Goal: Use online tool/utility: Use online tool/utility

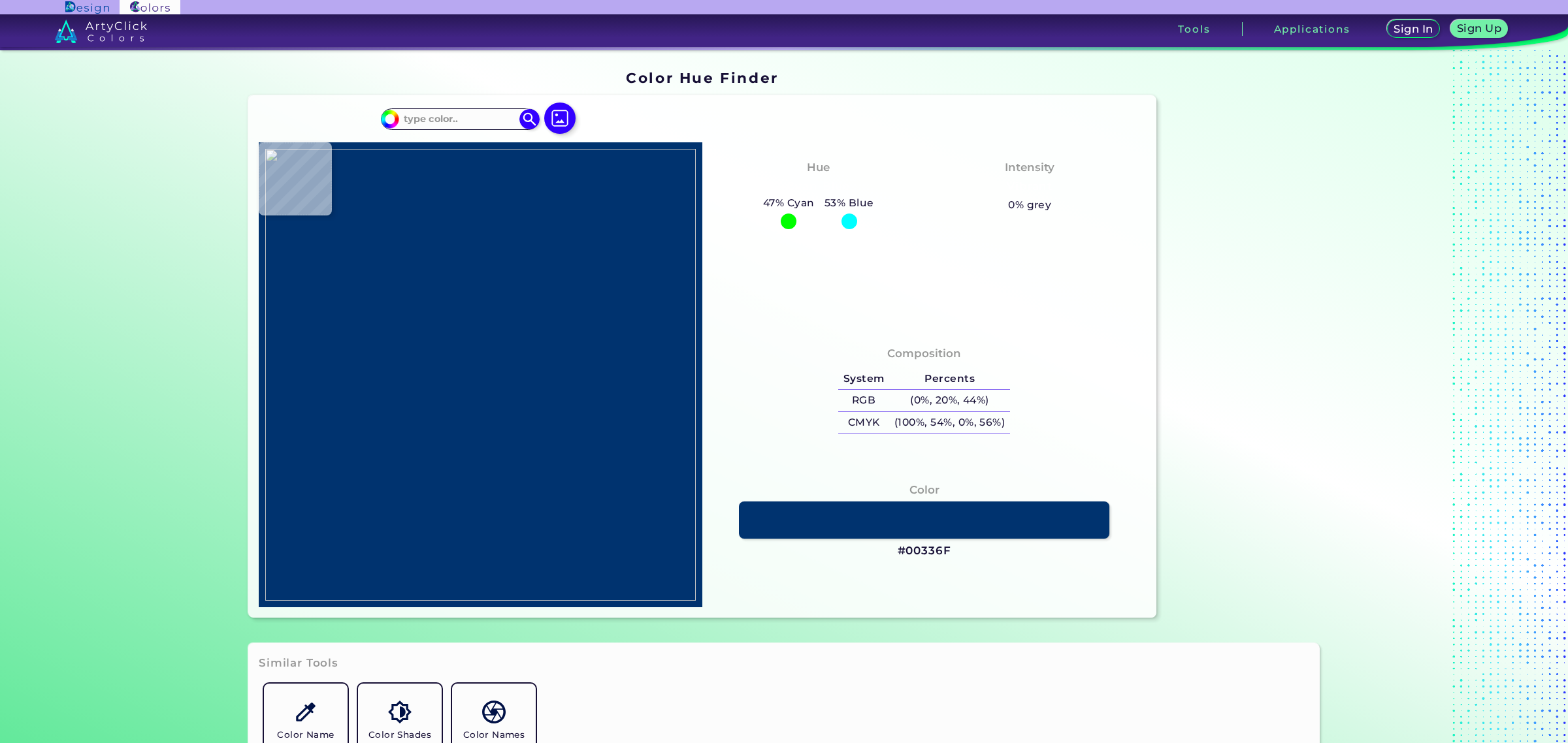
type input "#000000"
type input "#f1f1ef"
type input "#F1F1EF"
type input "#778070"
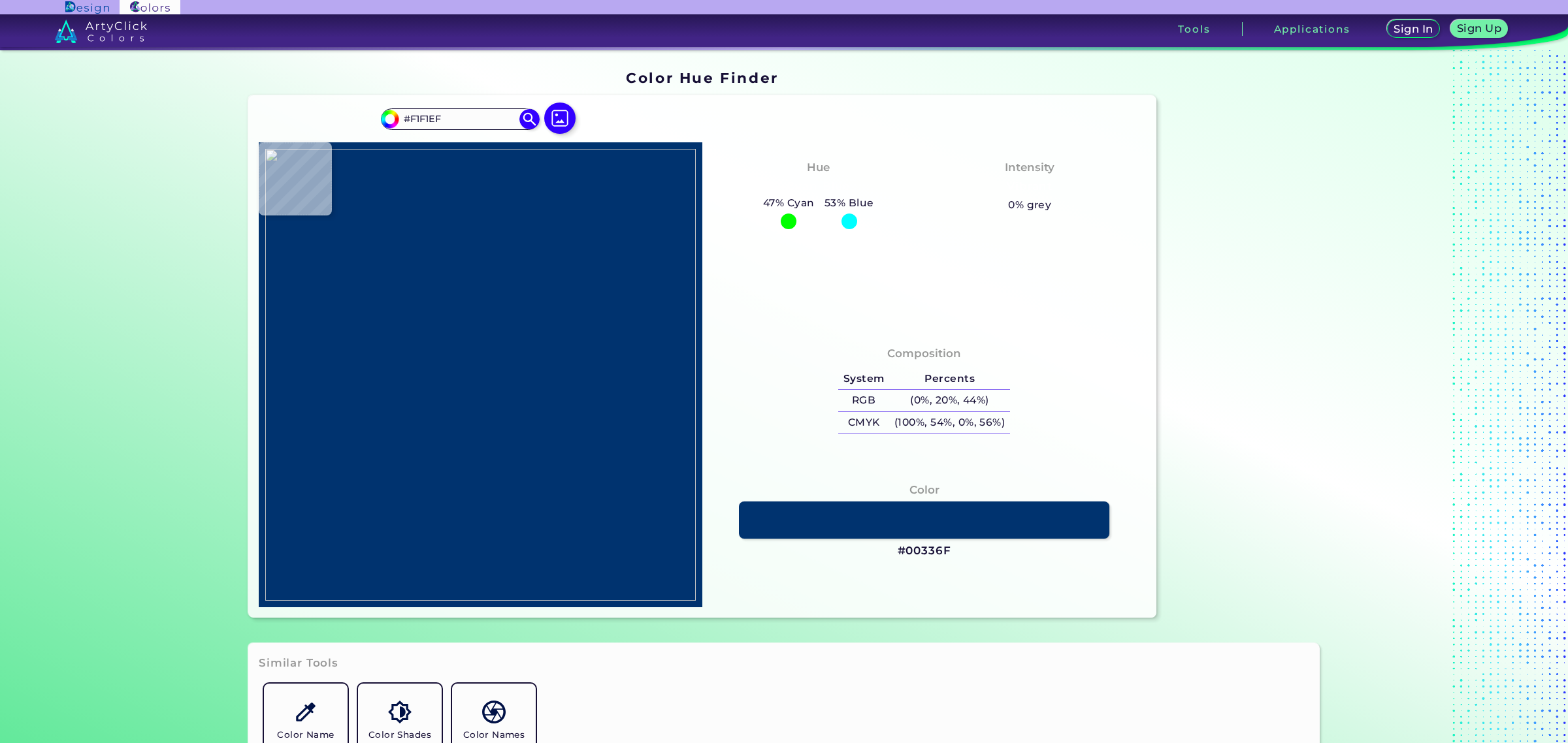
type input "#778070"
type input "#5f6858"
type input "#5F6858"
type input "#6c7a69"
type input "#6C7A69"
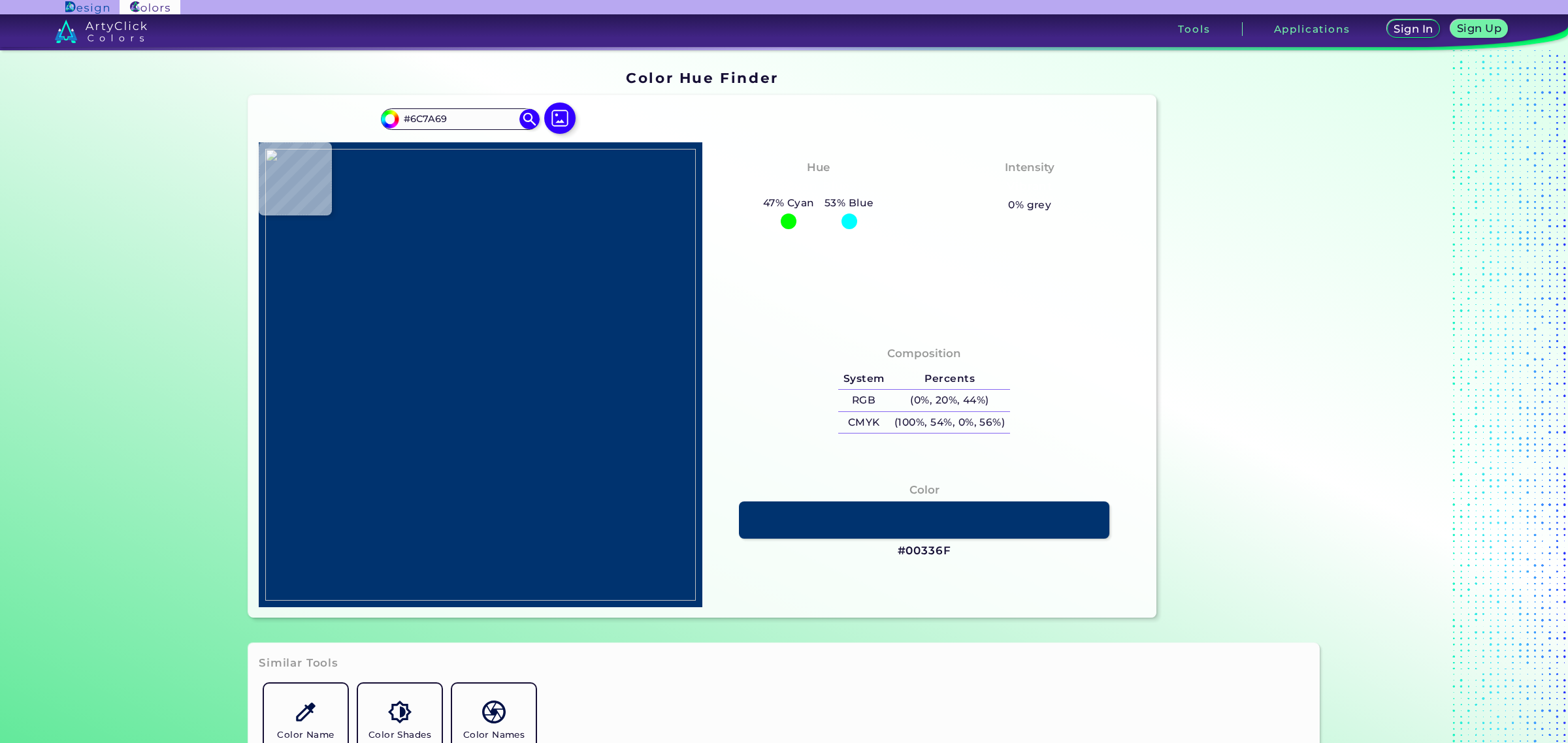
type input "#6e7969"
type input "#6E7969"
type input "#444d3f"
type input "#444D3F"
type input "#646f5f"
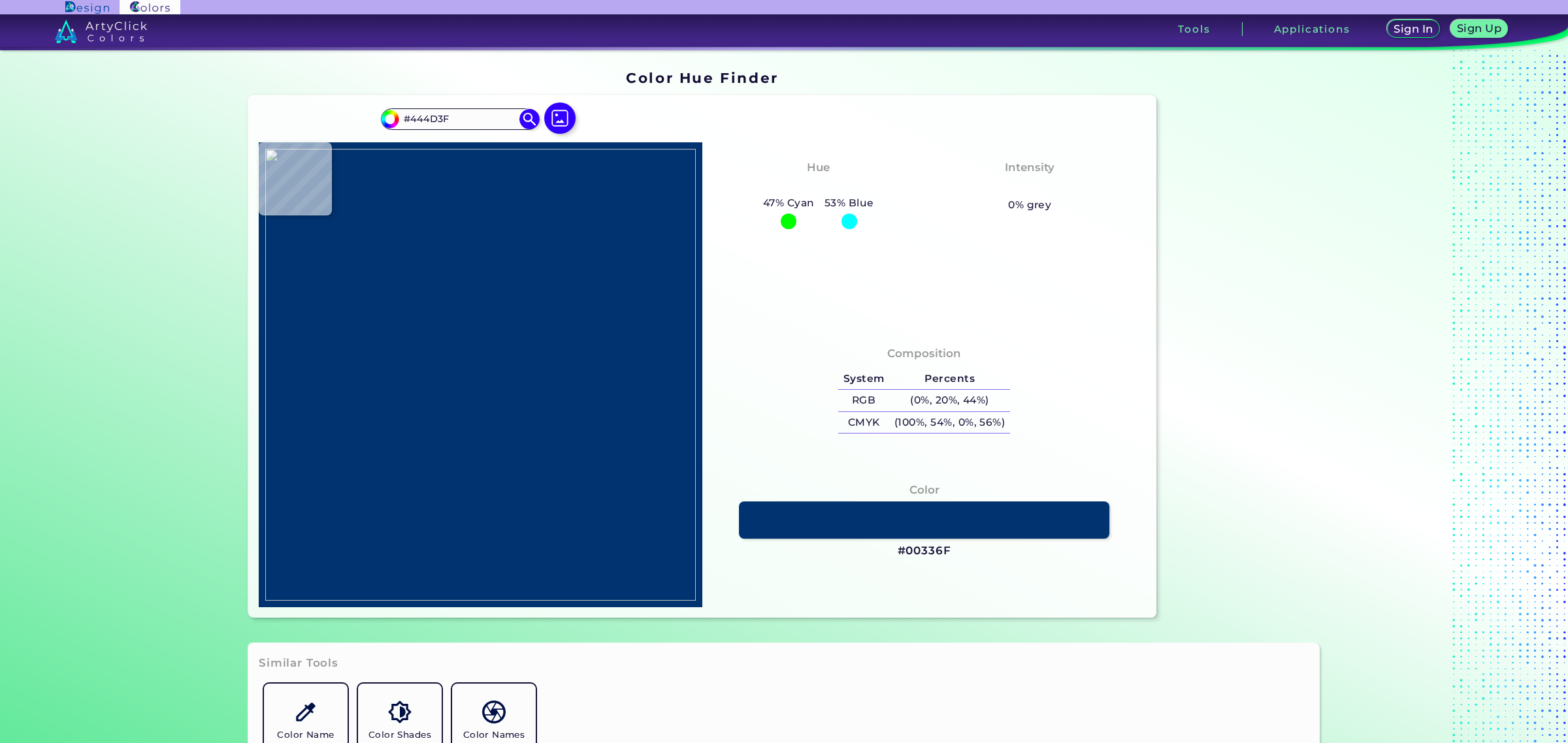
type input "#646F5F"
type input "#5b6758"
type input "#5B6758"
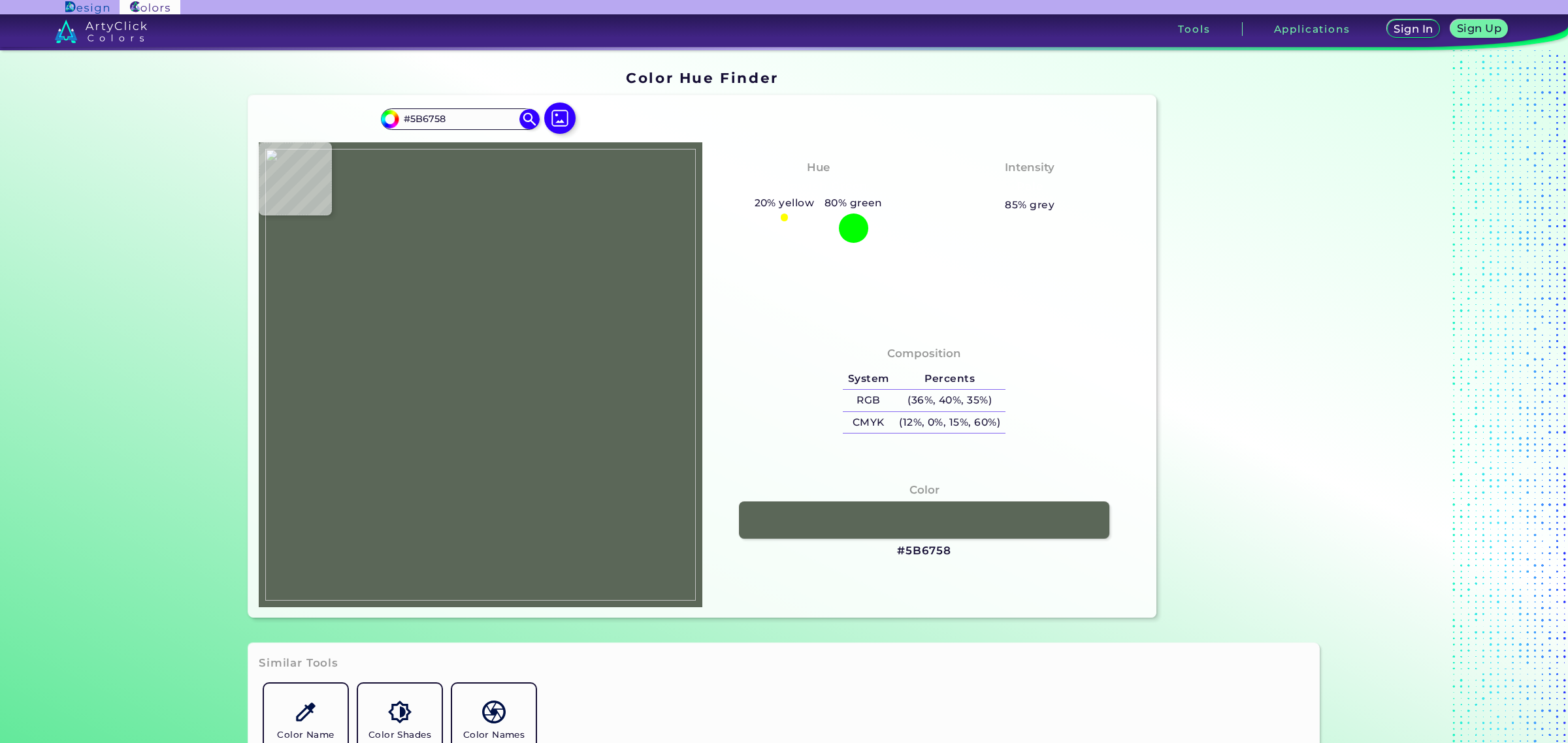
type input "#445042"
type input "#596655"
type input "#586353"
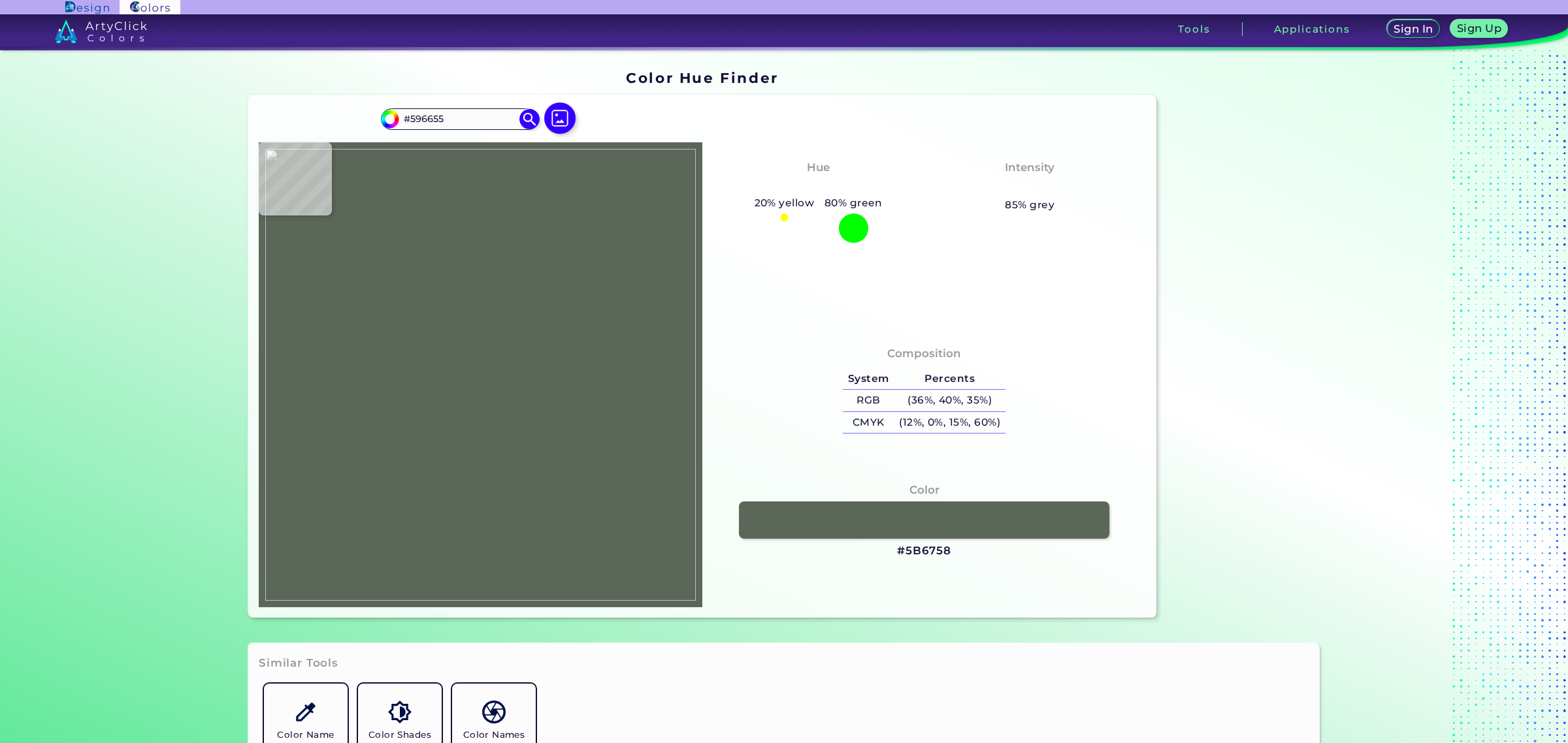
type input "#586353"
type input "#576252"
type input "#545f4e"
type input "#545F4E"
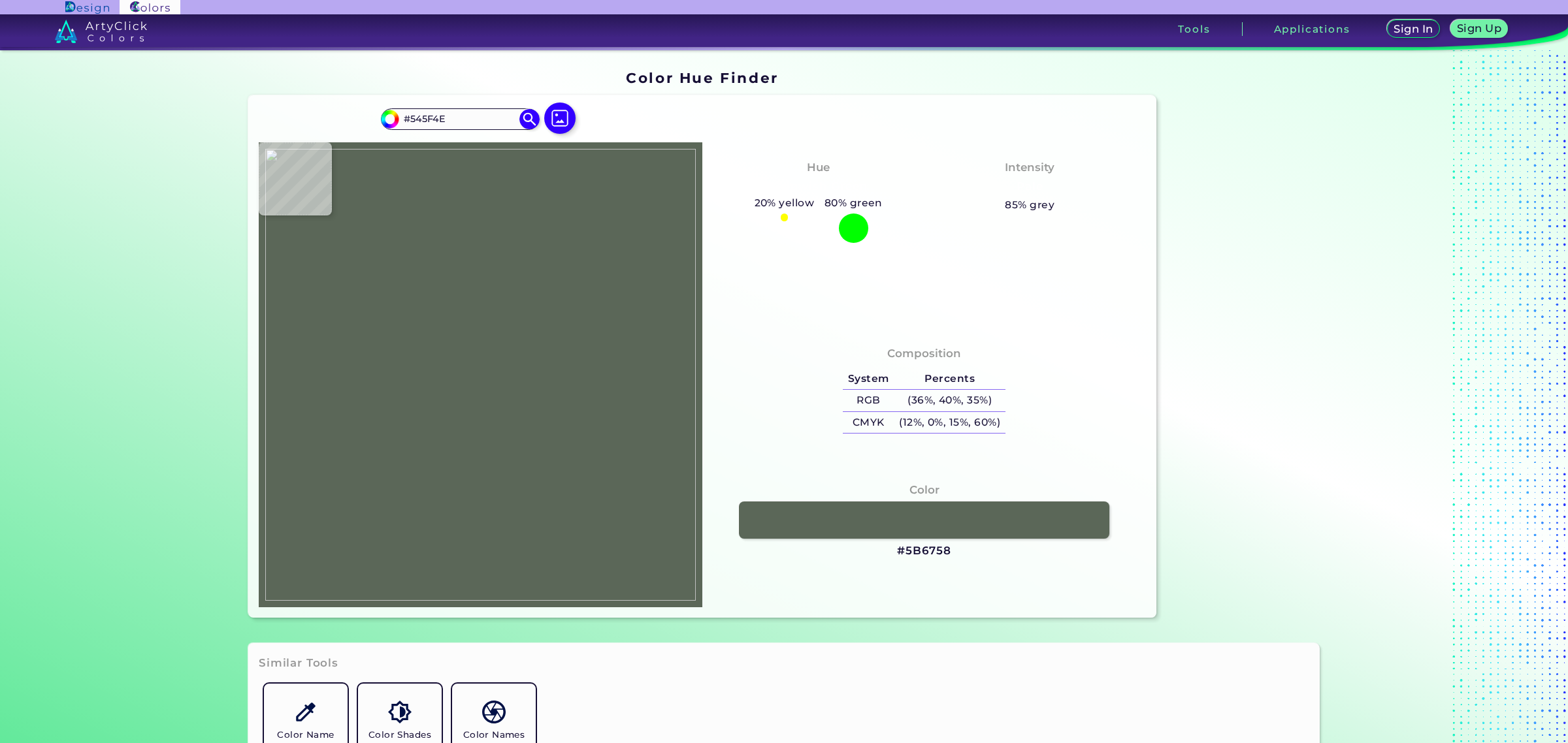
type input "#556150"
type input "#4a5545"
type input "#4A5545"
type input "#3b4636"
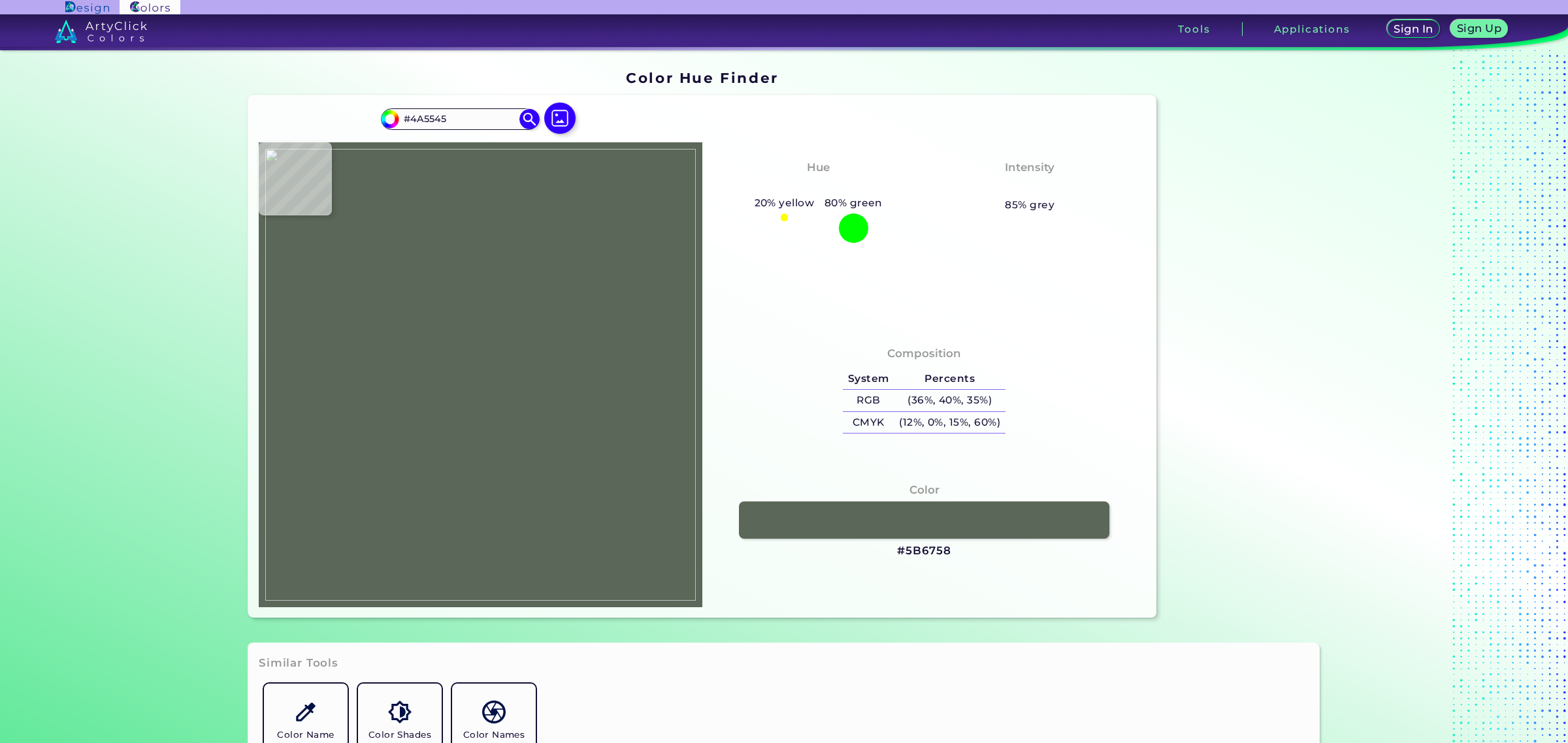
type input "#3B4636"
type input "#54604f"
type input "#54604F"
type input "#525e4d"
type input "#525E4D"
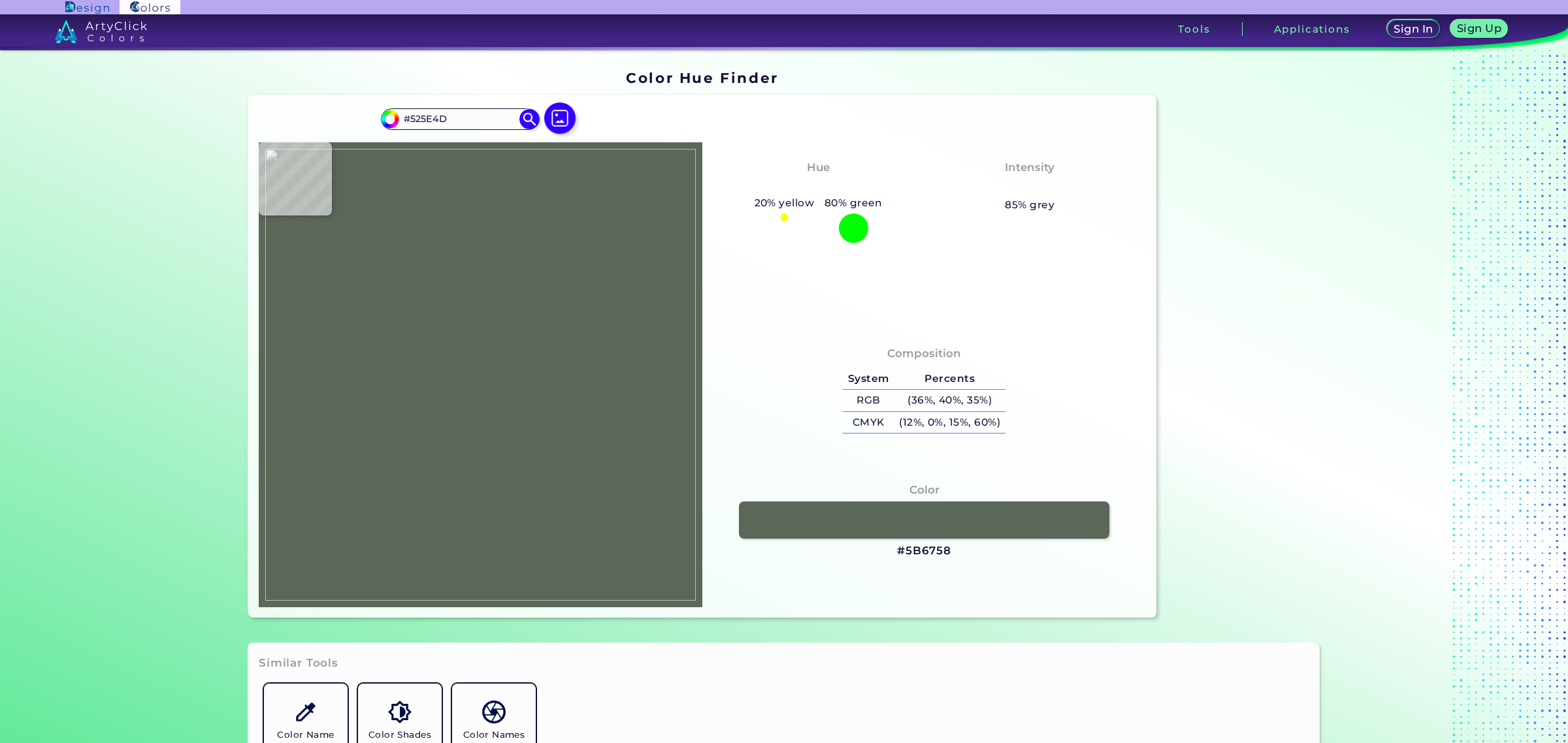
type input "#505d4c"
type input "#505D4C"
type input "#556251"
type input "#576453"
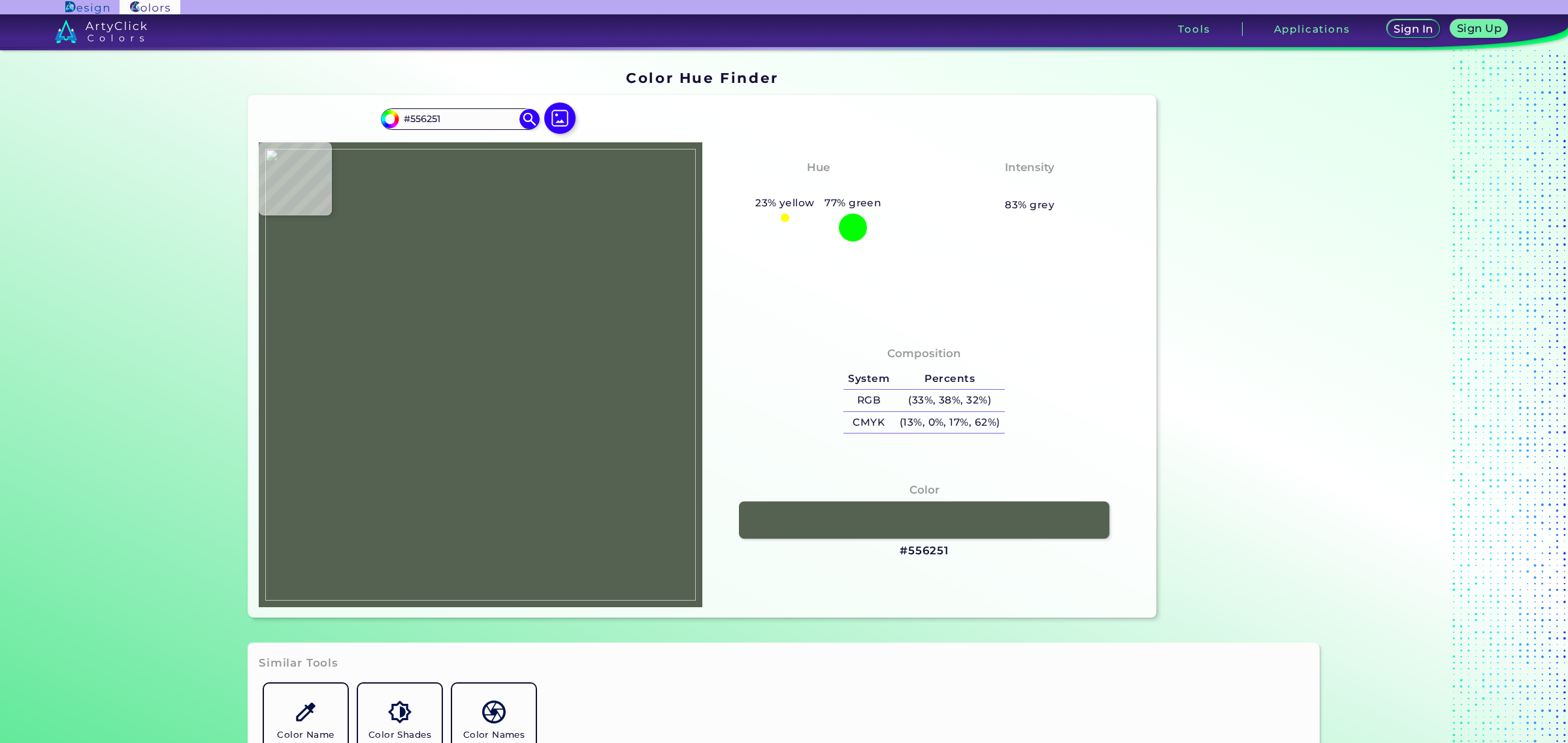
type input "#576453"
type input "#5d6756"
type input "#5D6756"
type input "#576050"
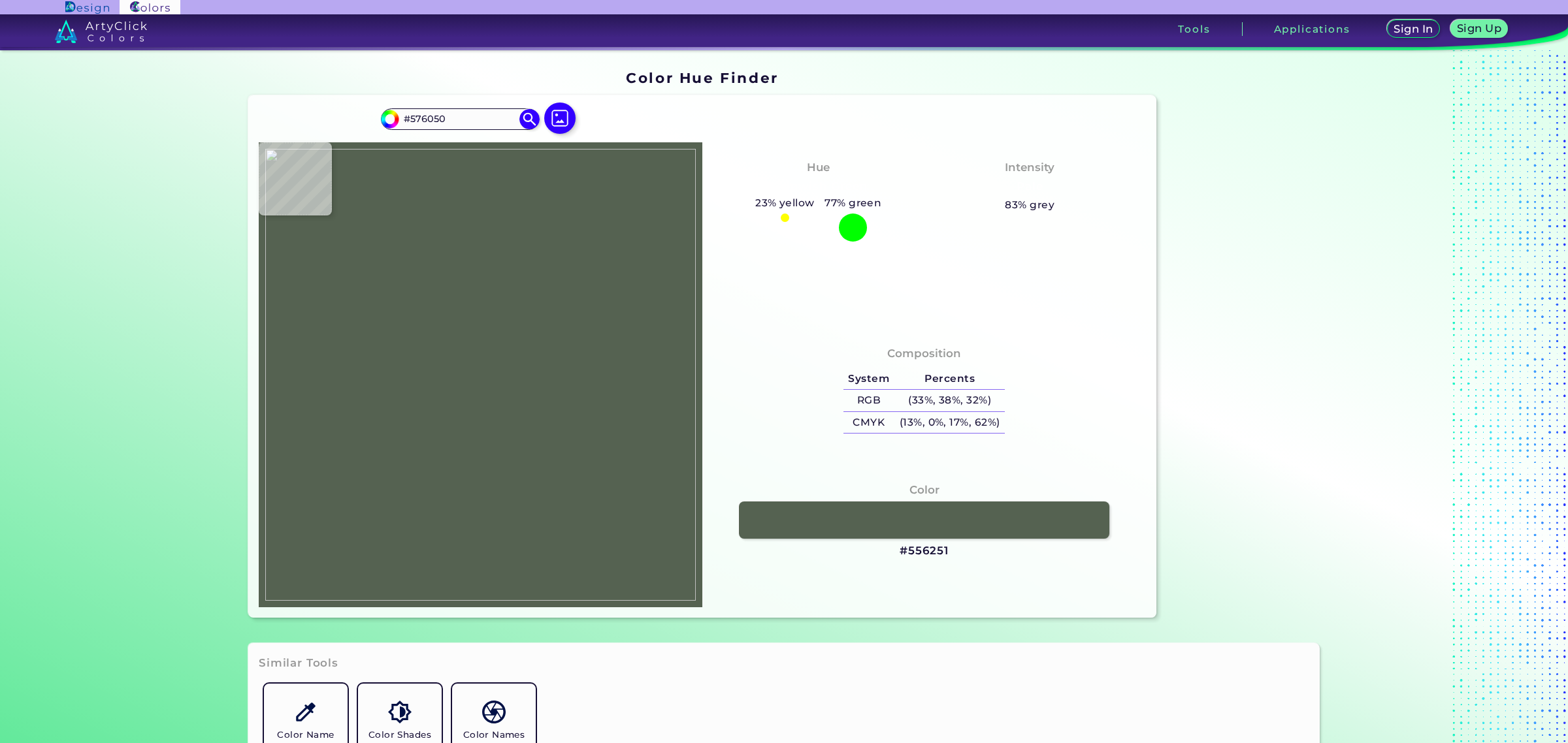
type input "#566352"
type input "#546150"
type input "#505e4d"
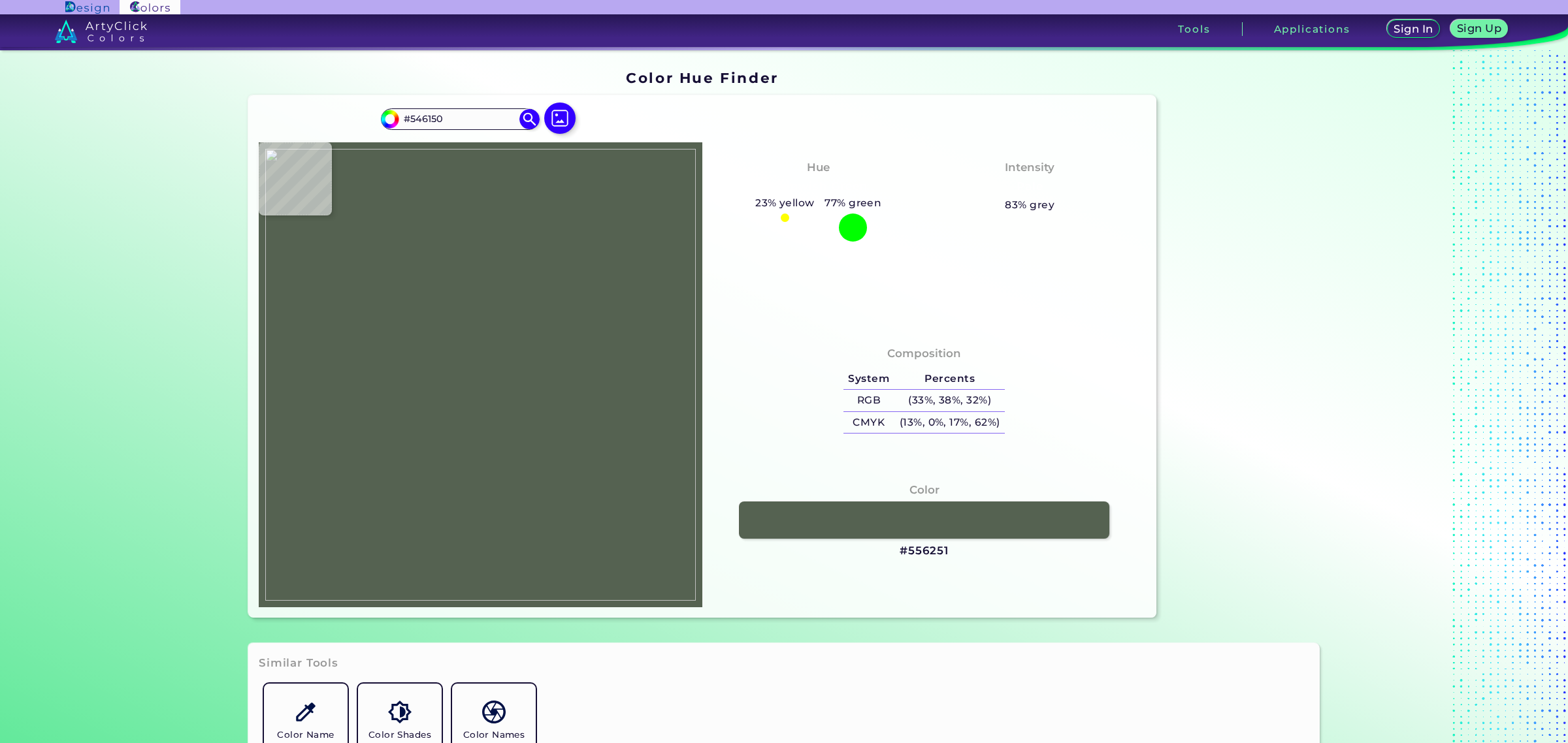
type input "#505E4D"
type input "#4d5a48"
type input "#4D5A48"
type input "#4e5c4b"
type input "#4E5C4B"
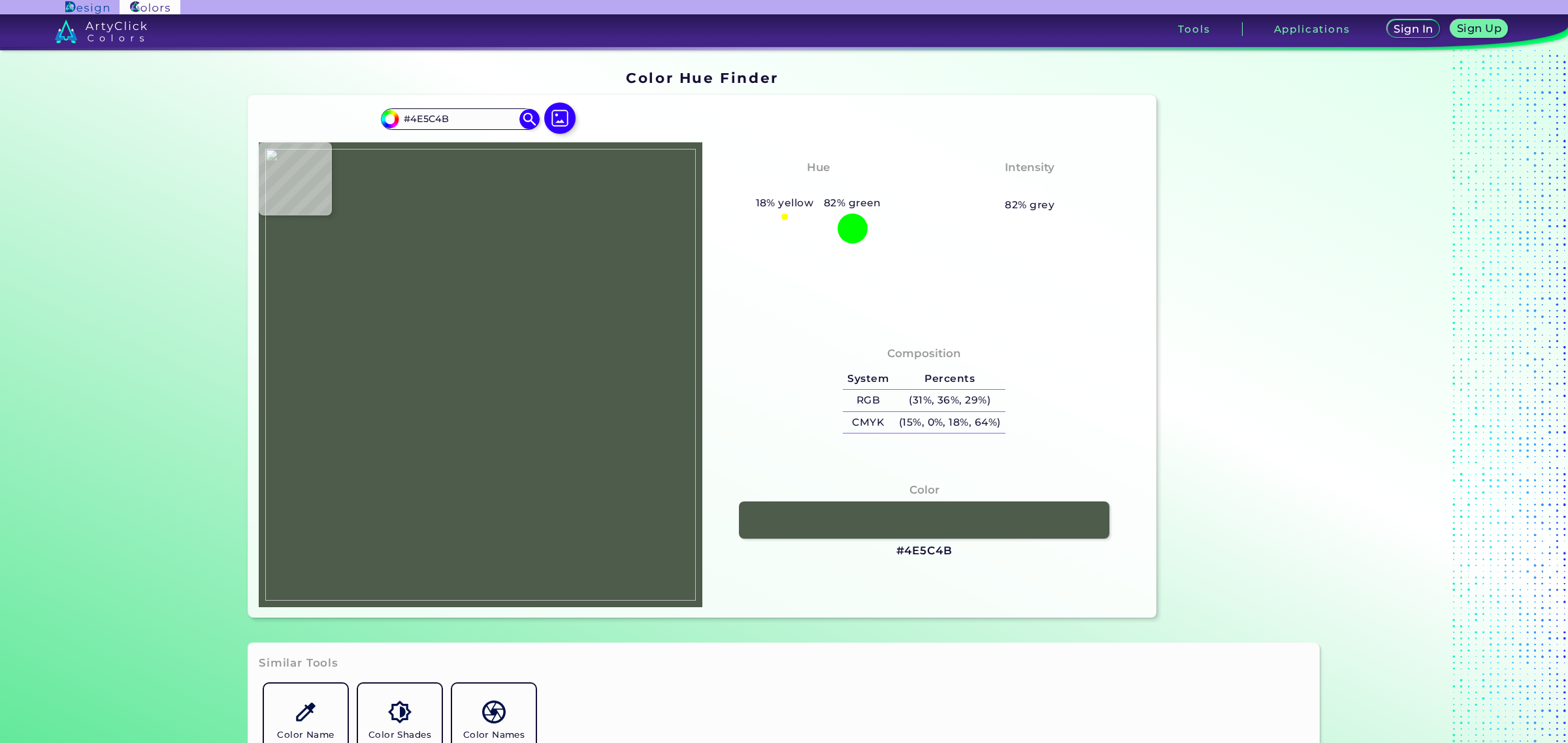
type input "#5a6454"
type input "#5A6454"
type input "#5a6456"
type input "#5A6456"
type input "#5c6556"
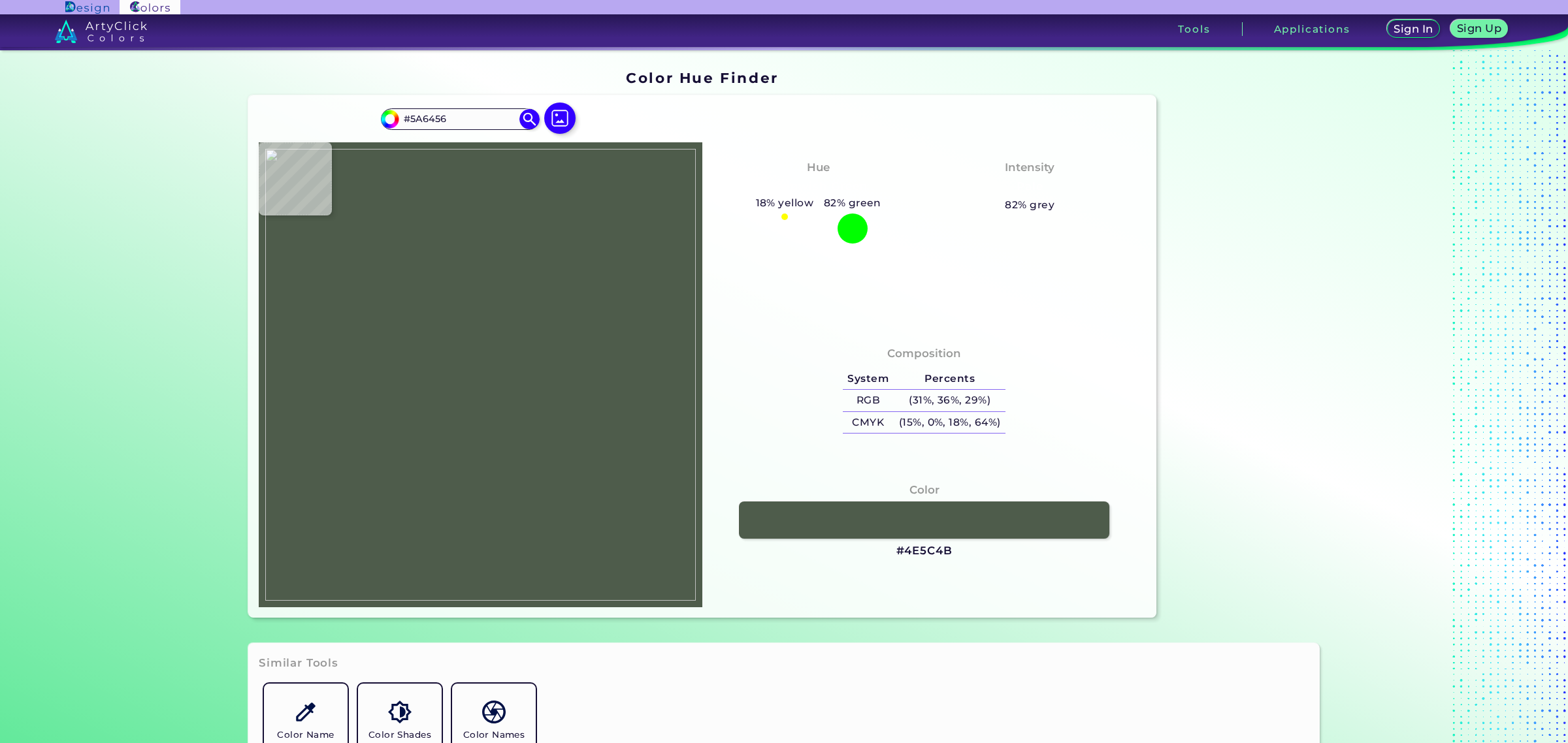
type input "#5C6556"
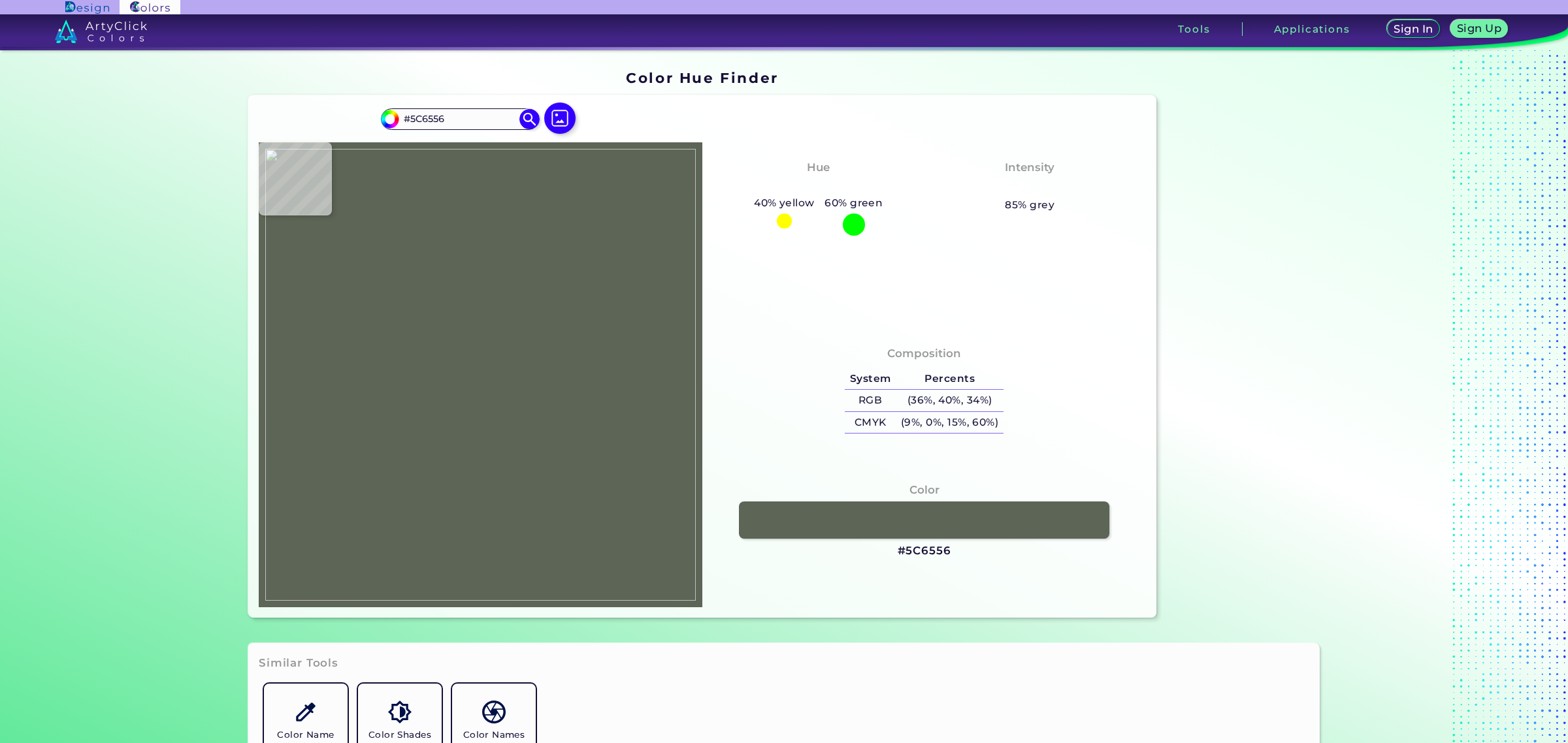
type input "#505e4f"
type input "#505E4F"
type input "#515d4c"
type input "#515D4C"
type input "#556251"
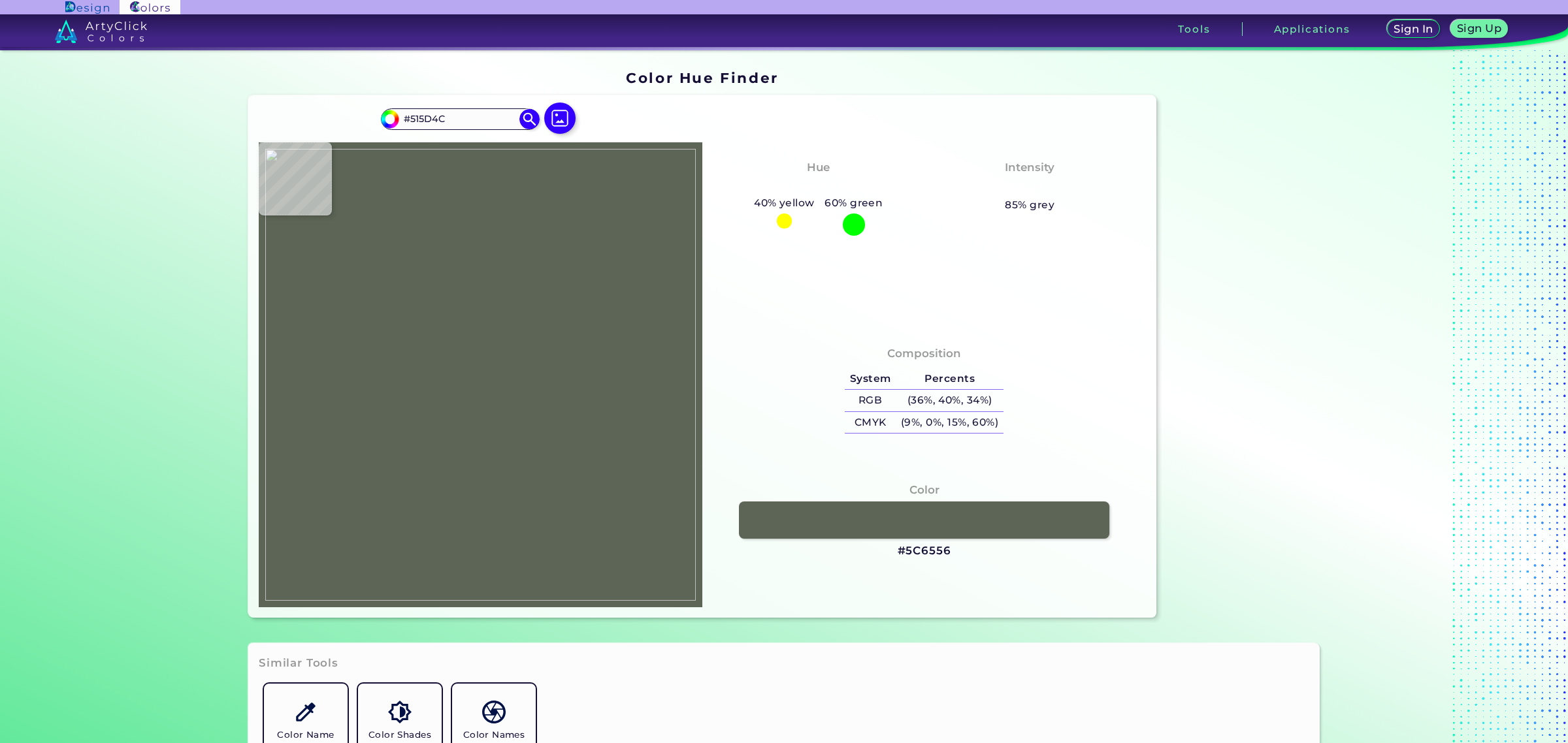
type input "#556251"
type input "#596655"
type input "#596554"
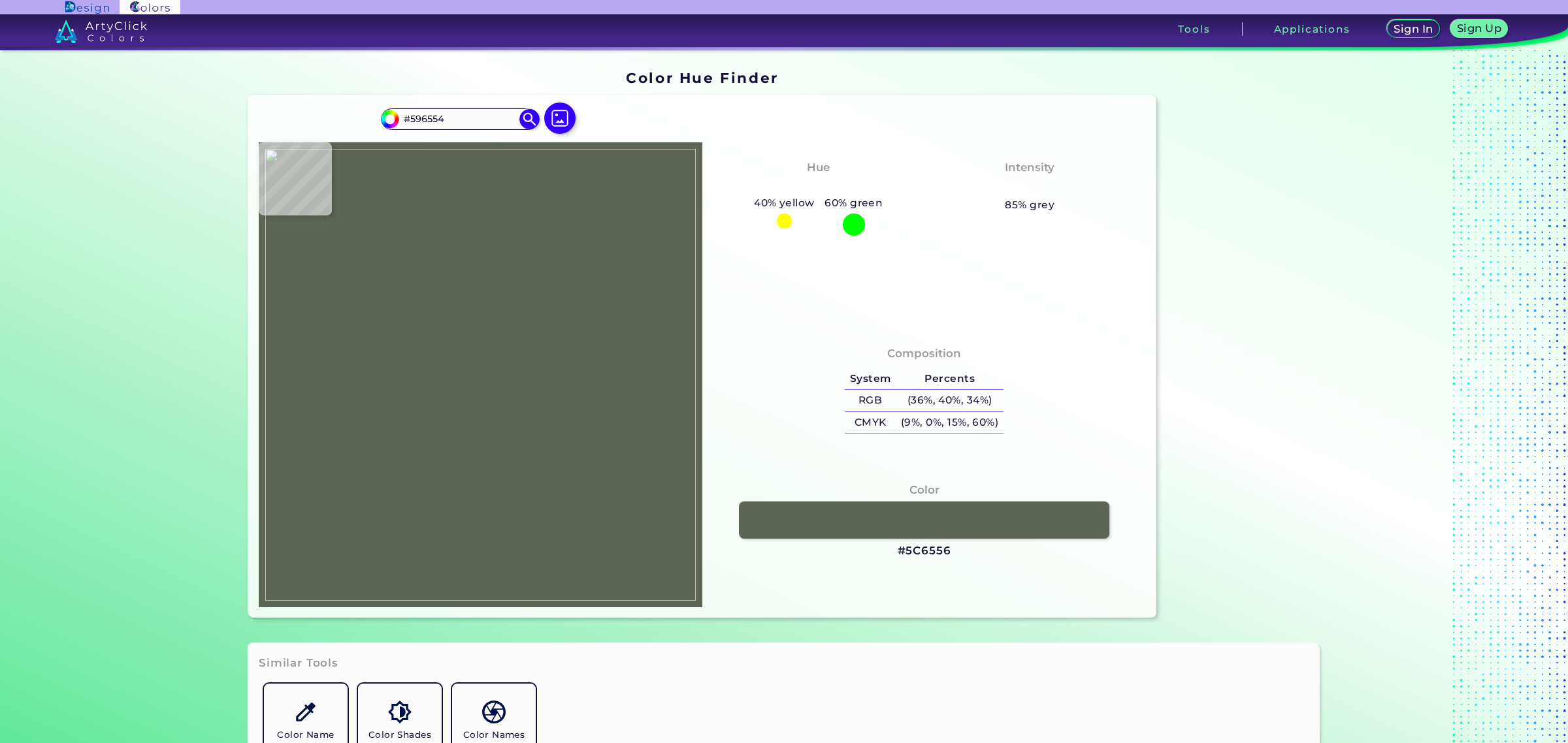
type input "#566151"
type input "#545f4f"
type input "#545F4F"
type input "#535e4d"
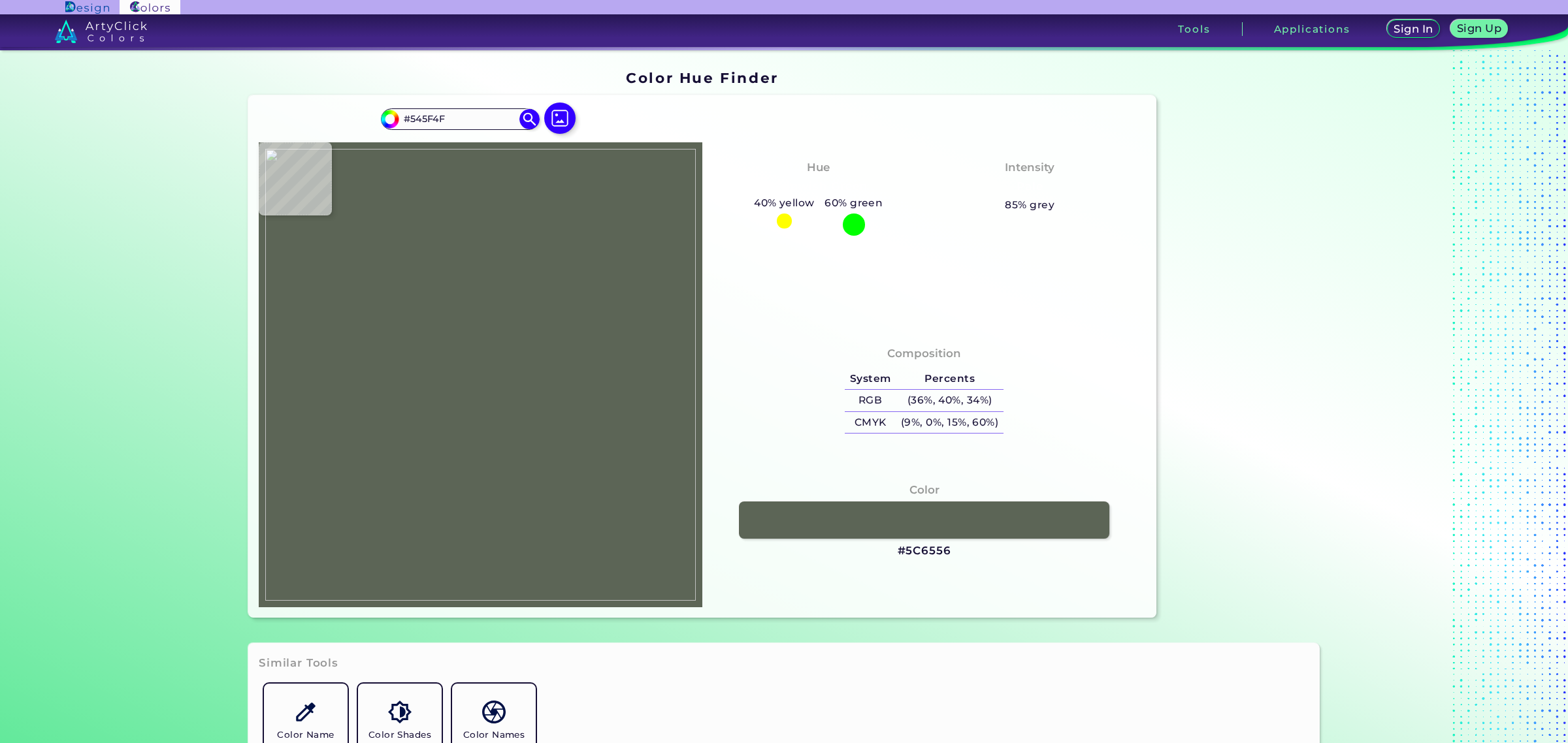
type input "#535E4D"
type input "#4c5746"
type input "#4C5746"
type input "#556150"
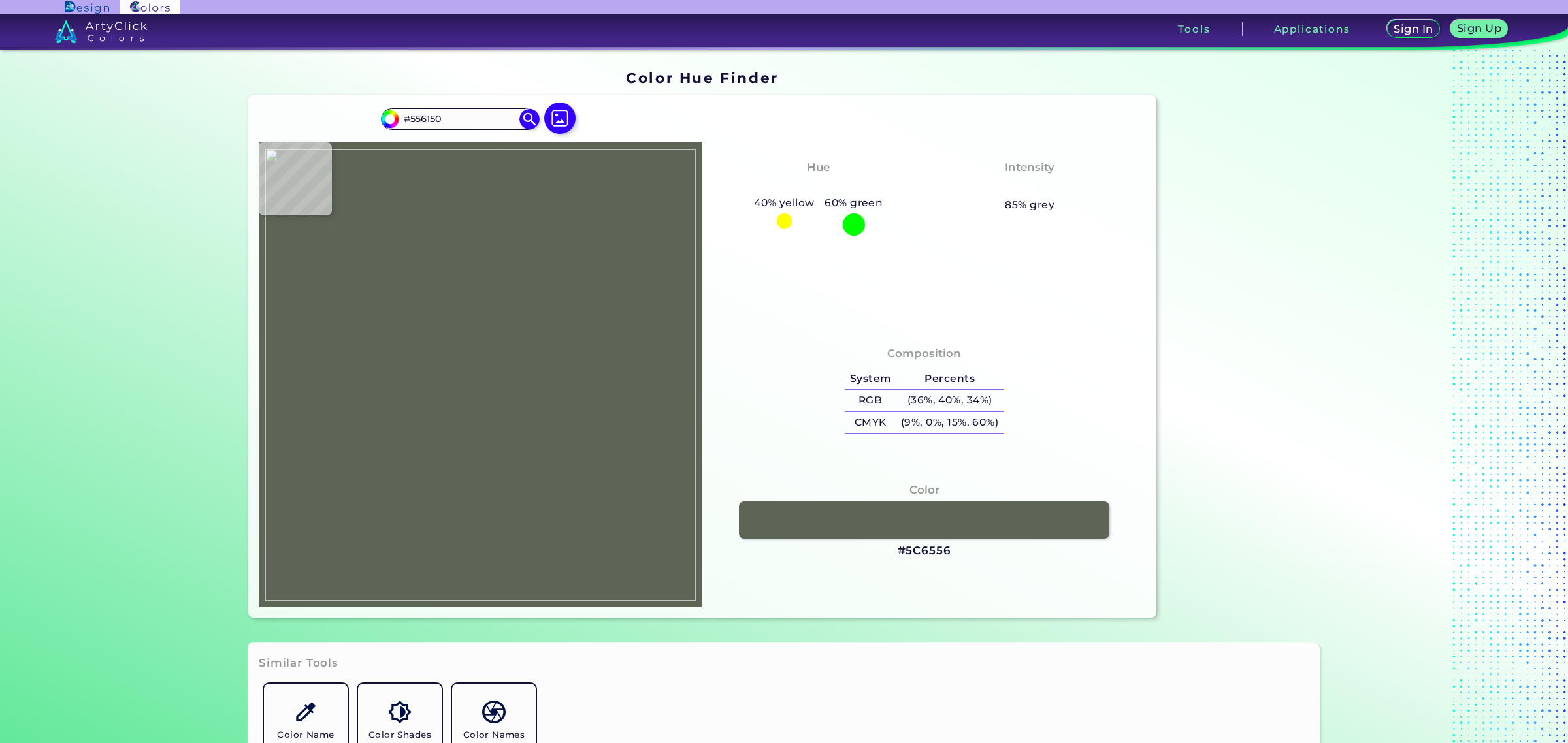
type input "#54604c"
type input "#54604C"
type input "#4b5645"
type input "#4B5645"
type input "#6a7766"
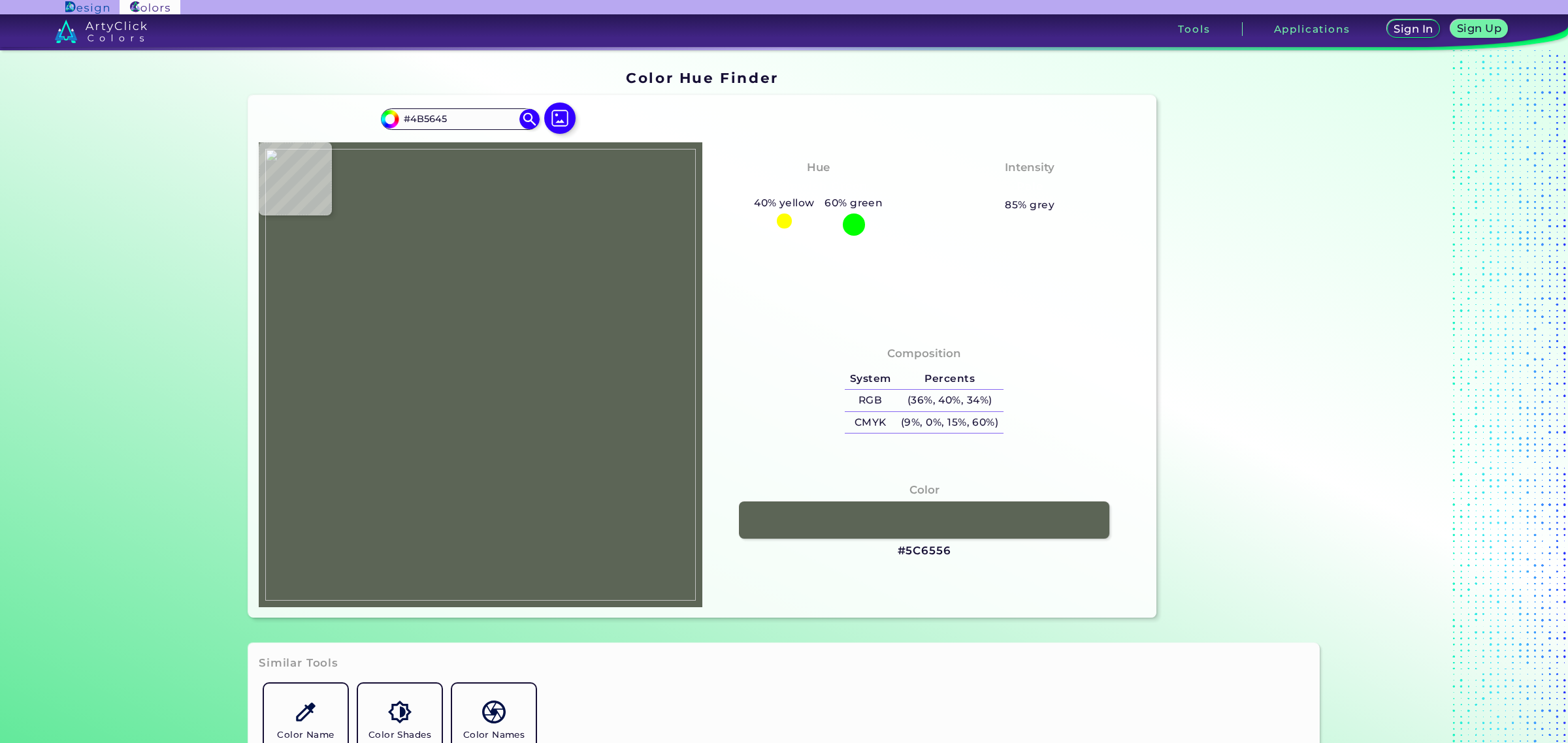
type input "#6A7766"
type input "#626f5d"
type input "#626F5D"
type input "#687362"
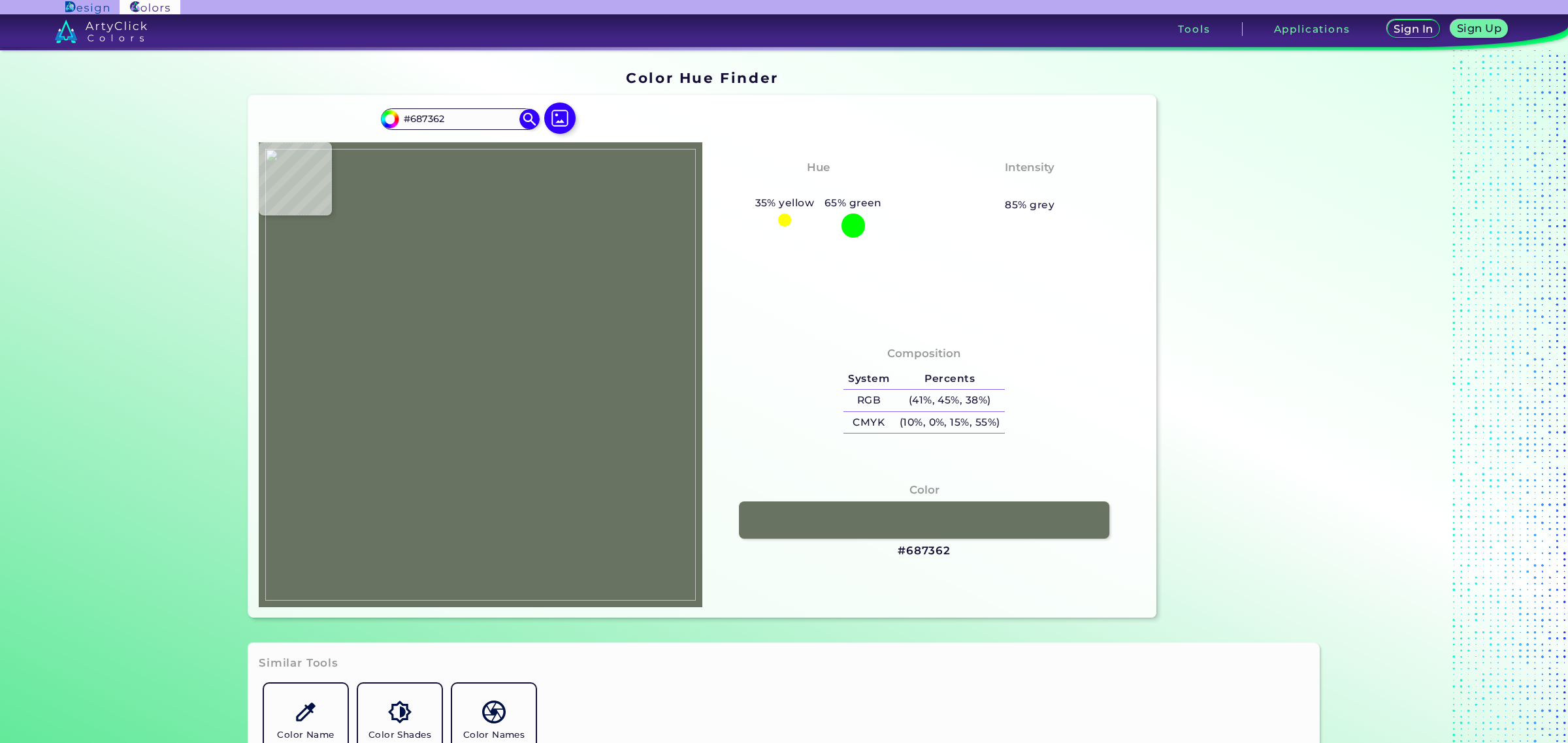
type input "#5e6958"
type input "#5E6958"
type input "#5e6959"
type input "#5E6959"
type input "#606b5a"
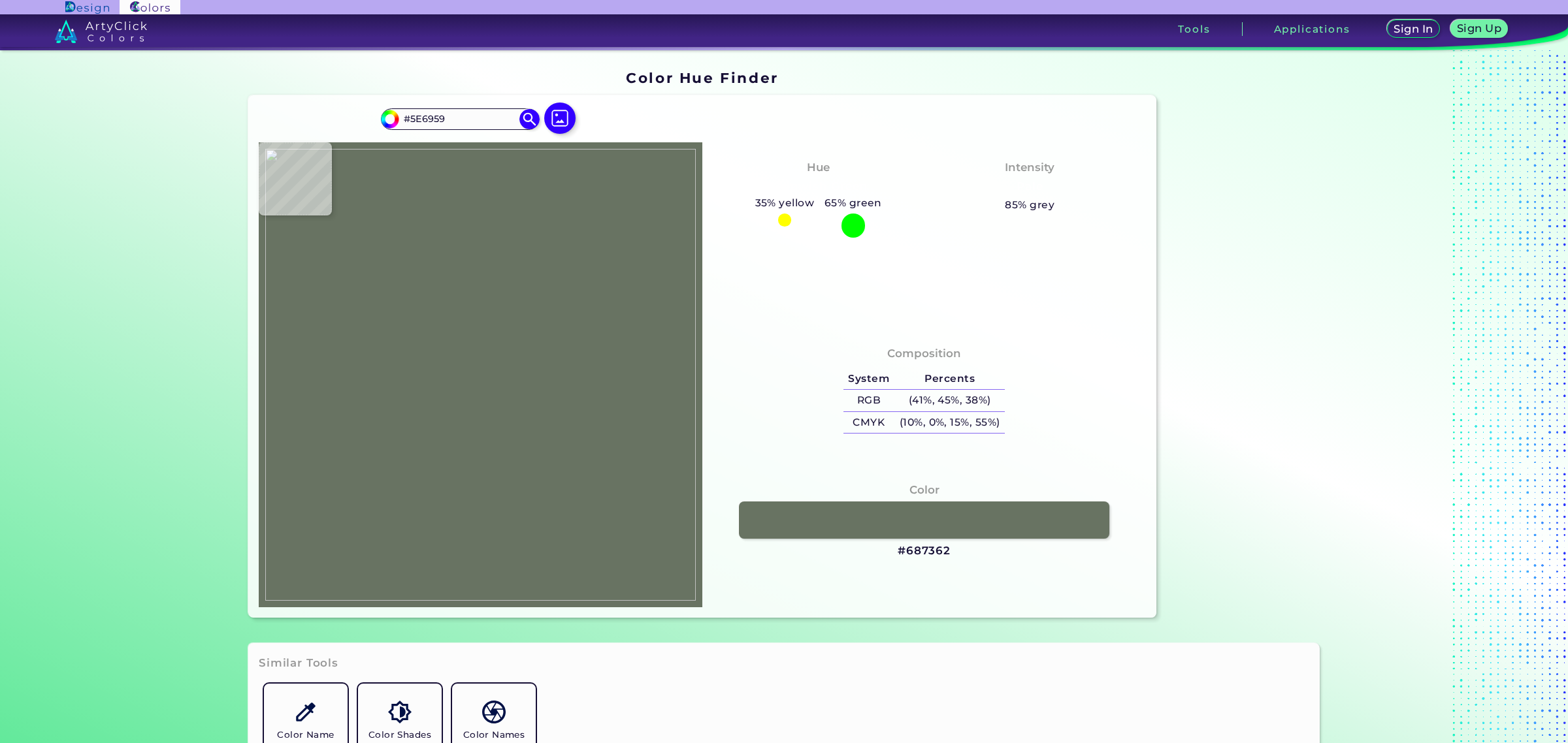
type input "#606B5A"
type input "#6a7765"
type input "#6A7765"
type input "#5e6b59"
type input "#5E6B59"
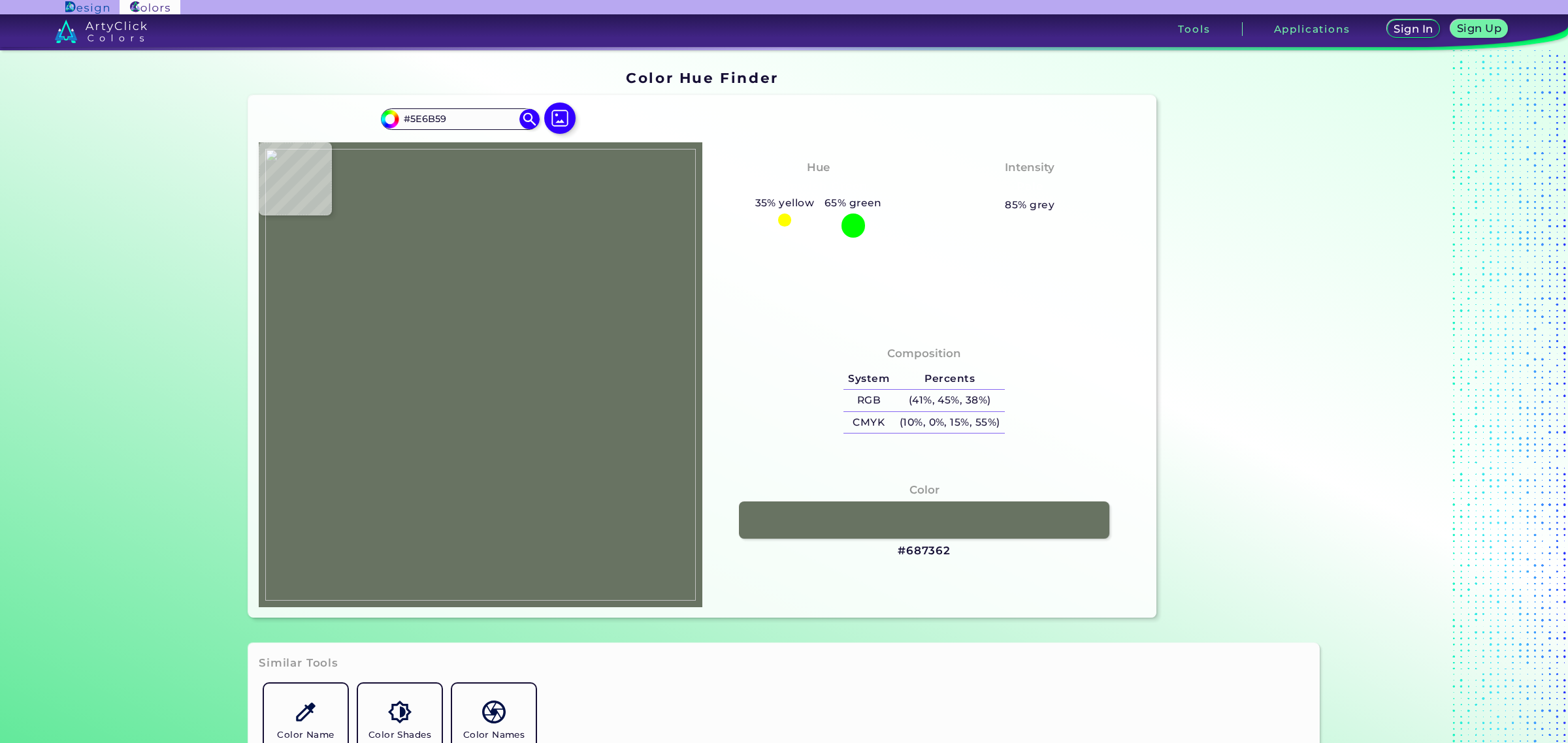
type input "#5f6a58"
type input "#5F6A58"
type input "#5c6855"
type input "#5C6855"
type input "#626f5d"
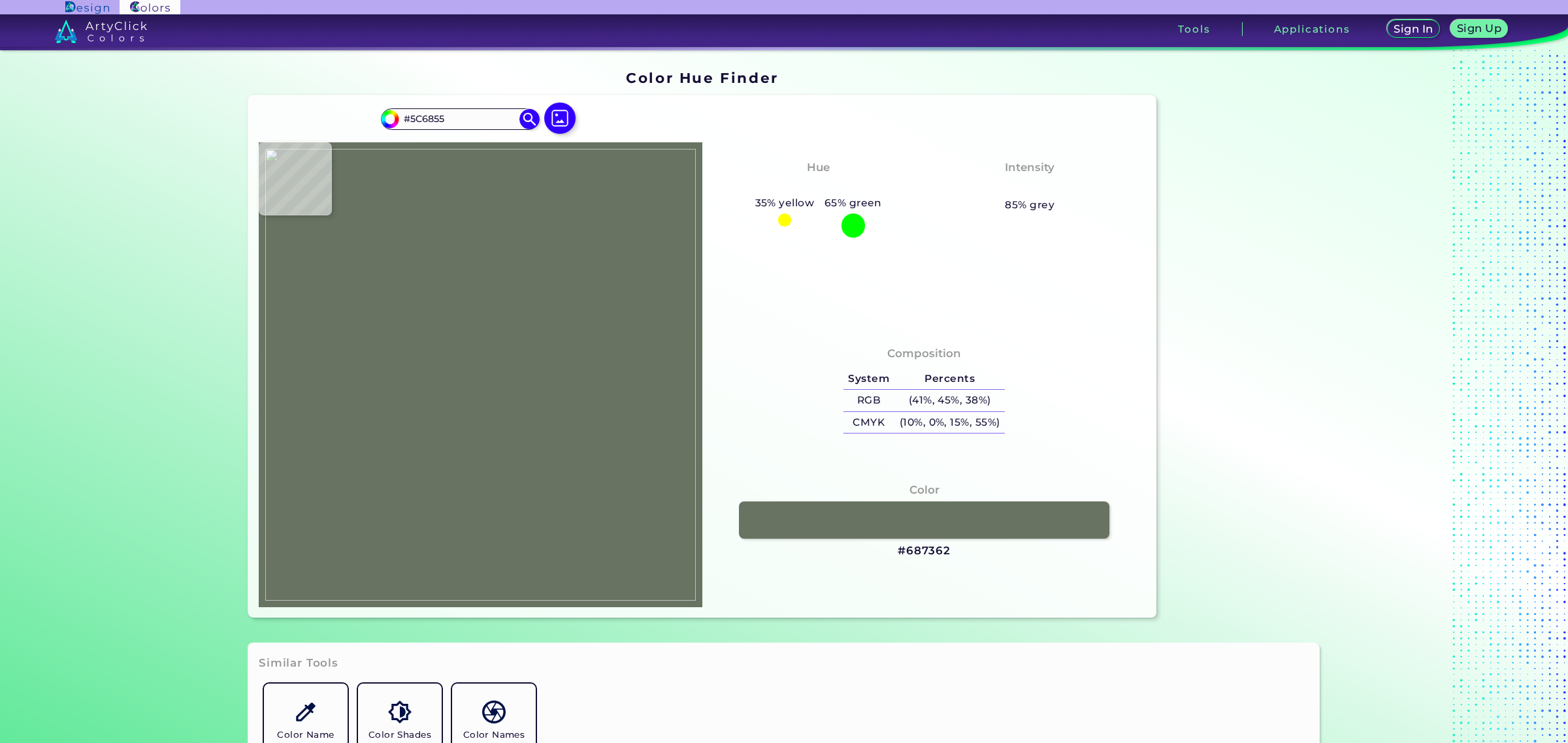
type input "#626F5D"
type input "#5e6b58"
type input "#5E6B58"
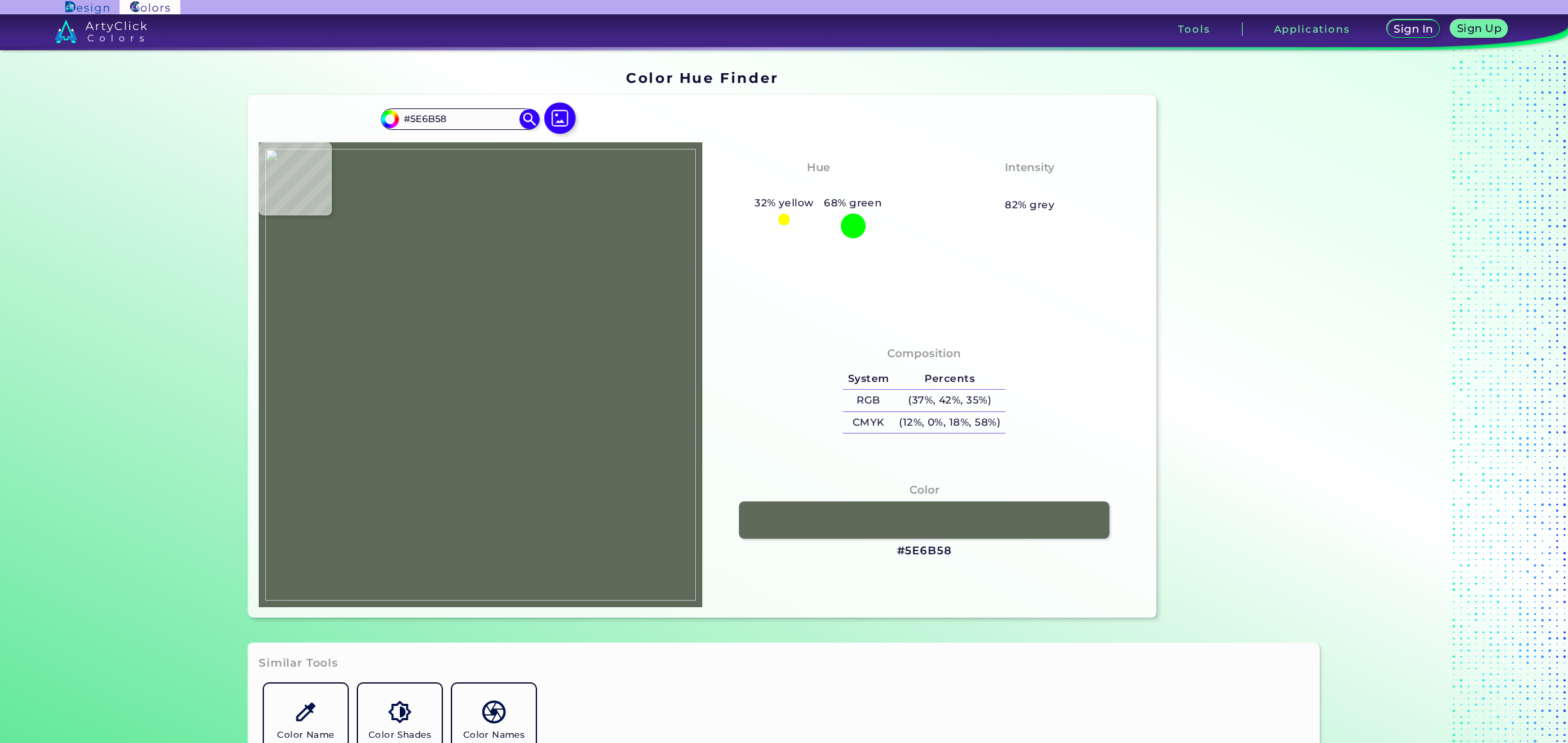
type input "#65705e"
type input "#65705E"
type input "#626d5c"
type input "#626D5C"
type input "#66725e"
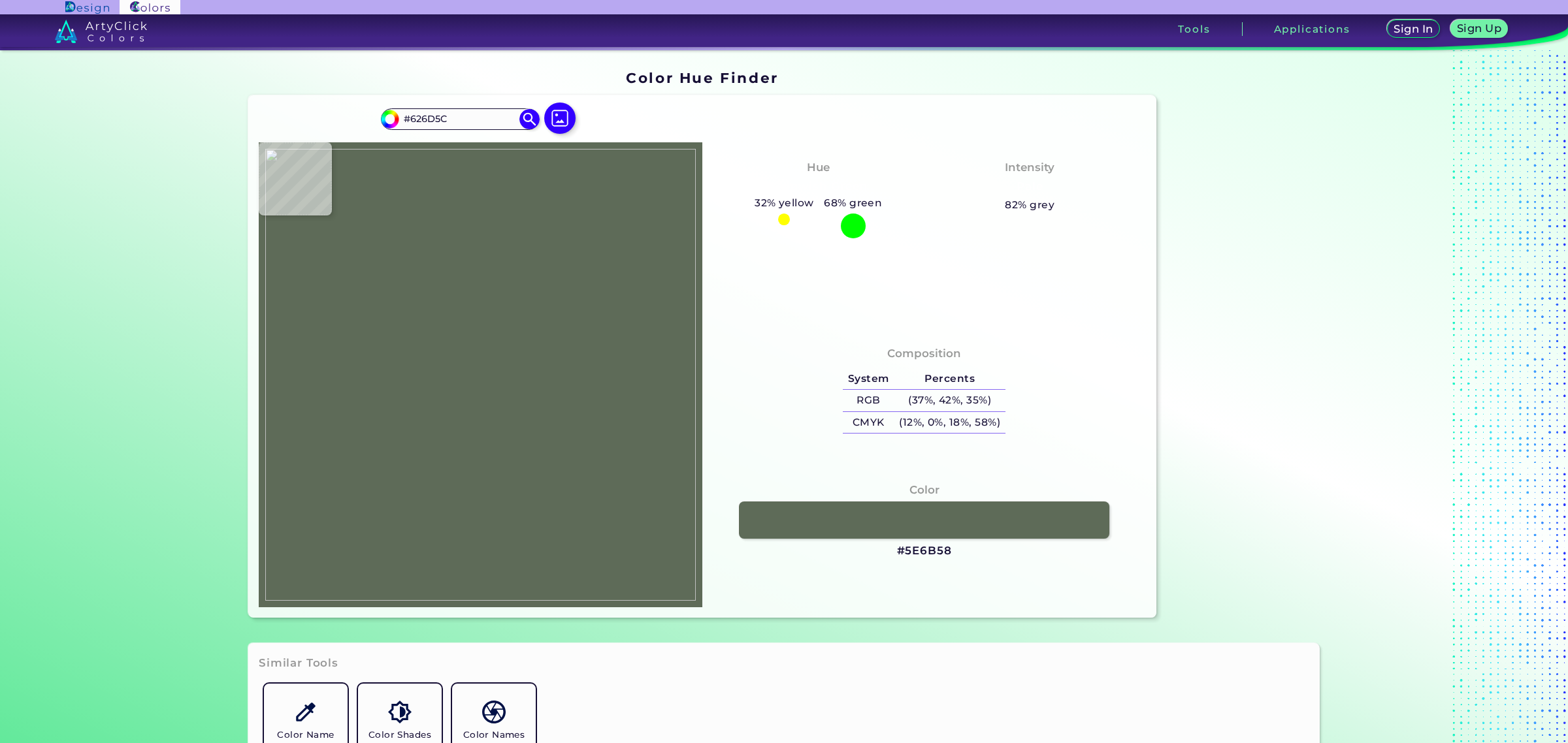
type input "#66725E"
type input "#64715e"
type input "#64715E"
type input "#606d59"
type input "#606D59"
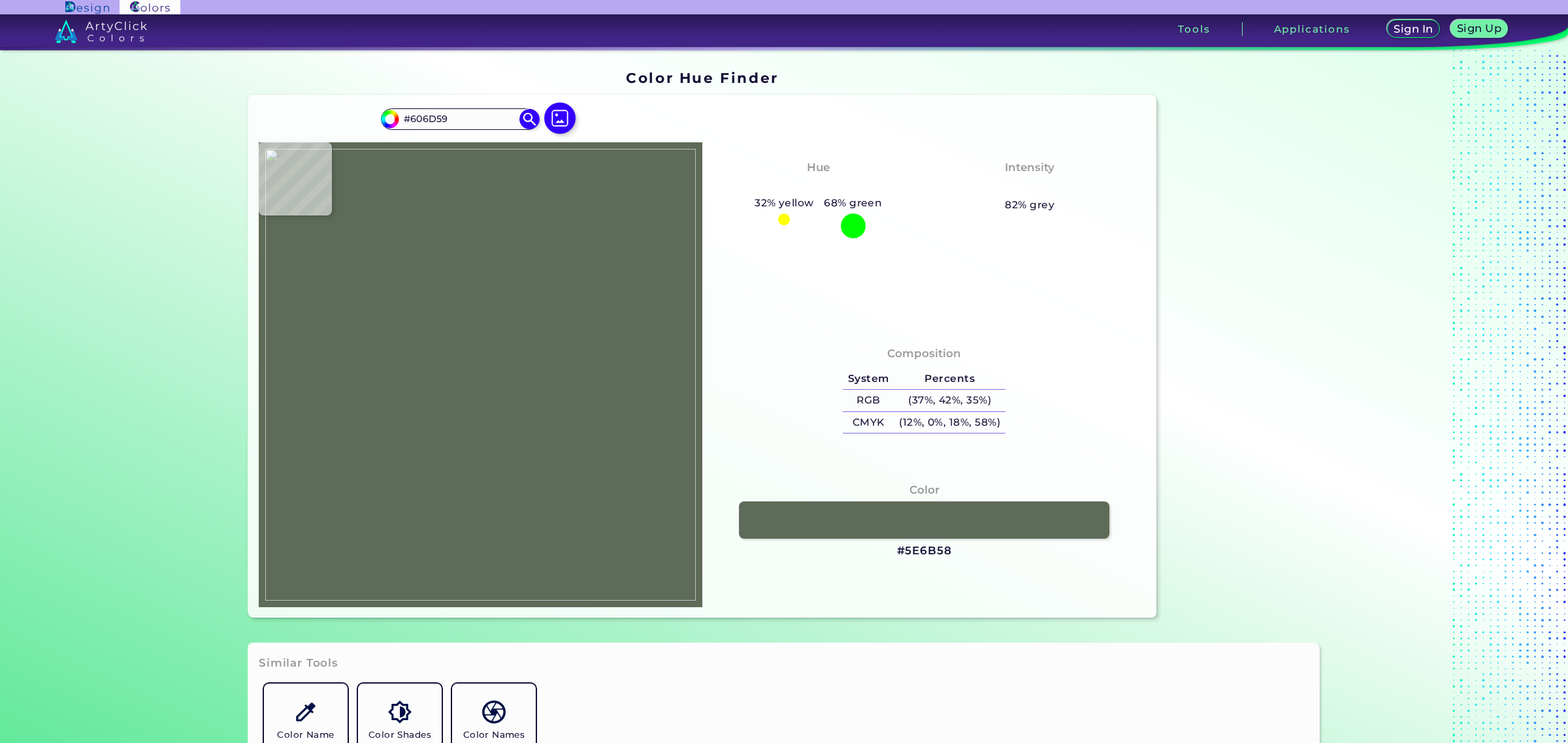
type input "#5e6b59"
type input "#5E6B59"
type input "#606d5b"
type input "#606D5B"
type input "#616c5b"
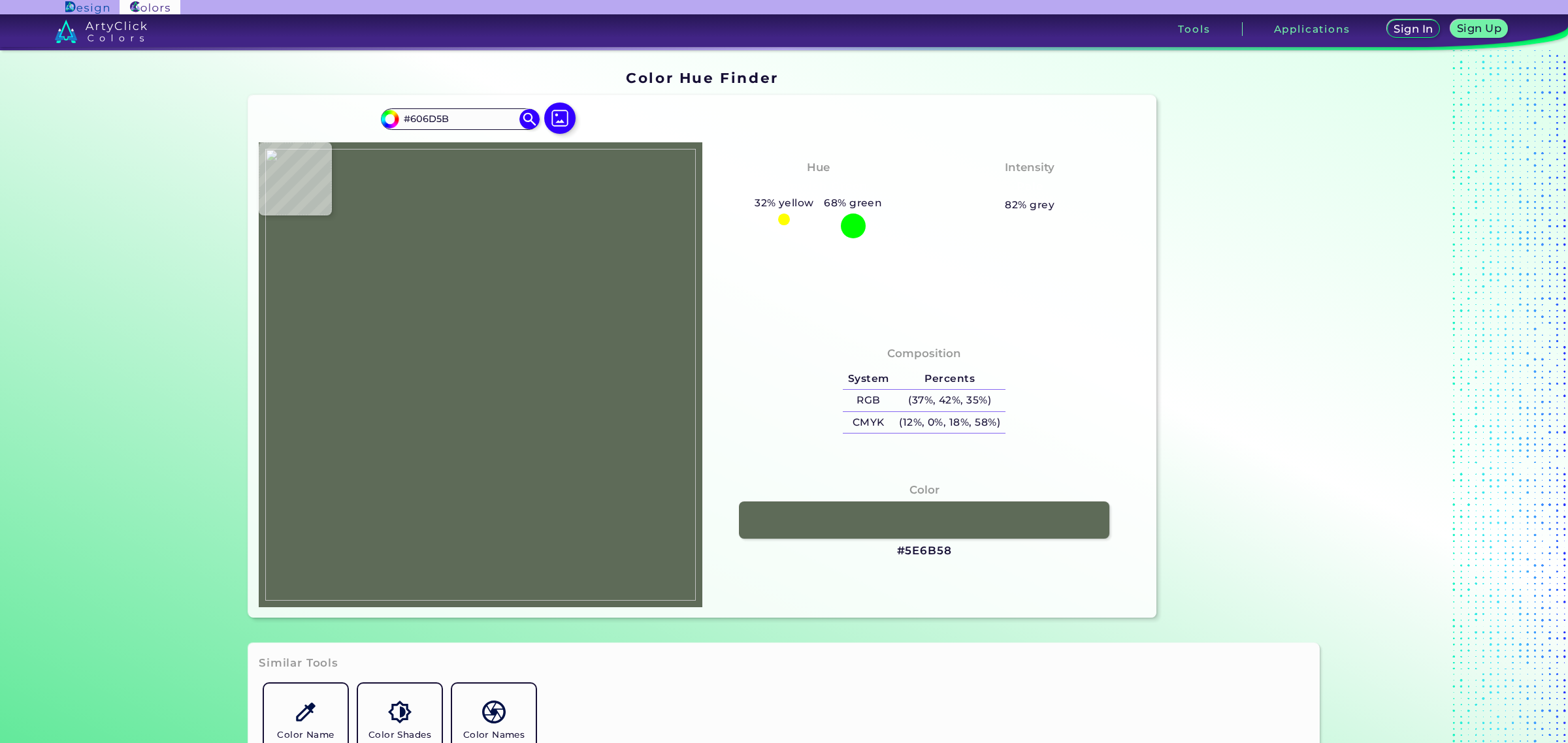
type input "#616C5B"
type input "#626d5c"
type input "#626D5C"
type input "#65705f"
type input "#65705F"
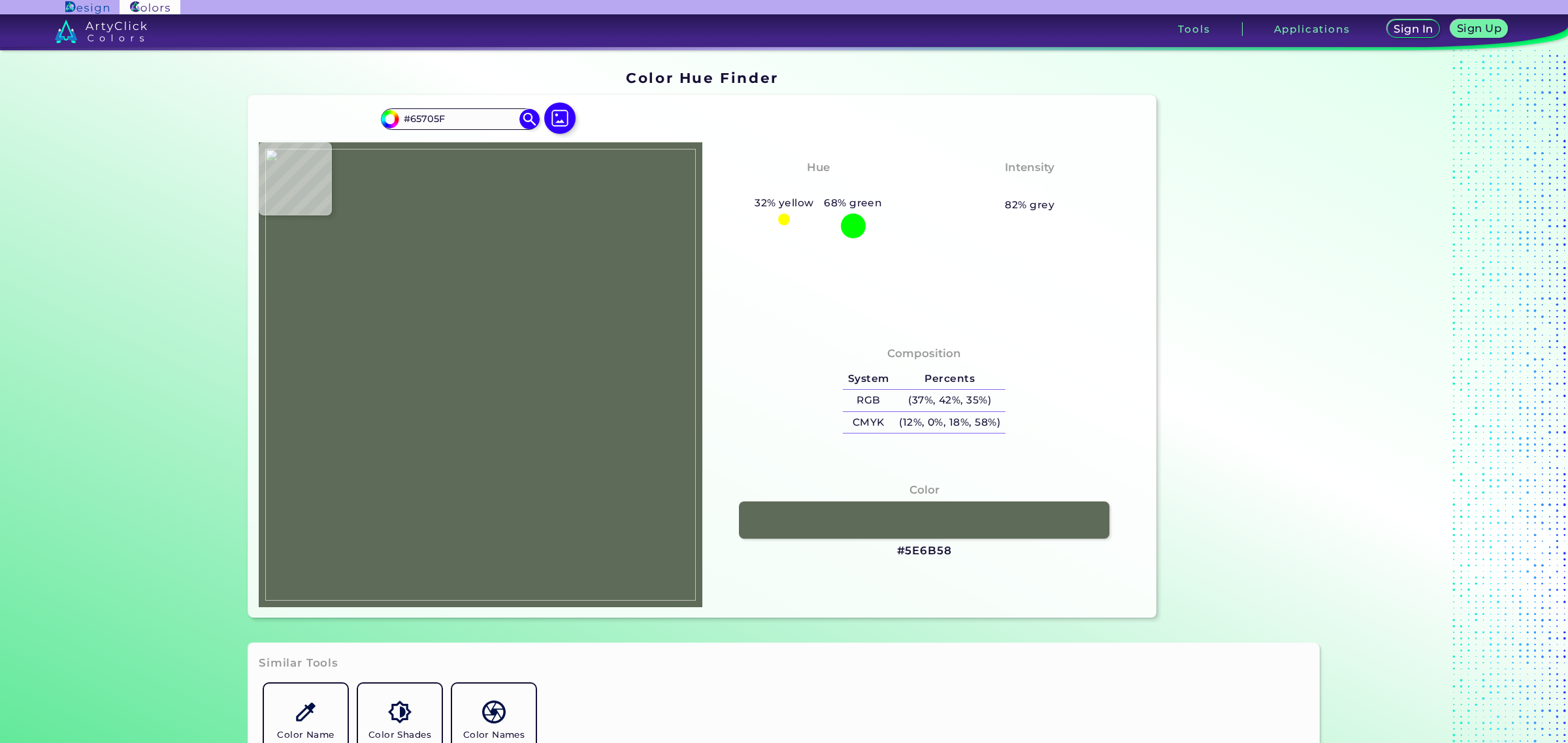
type input "#5e6958"
type input "#5E6958"
type input "#5f6a59"
type input "#5F6A59"
type input "#626e5d"
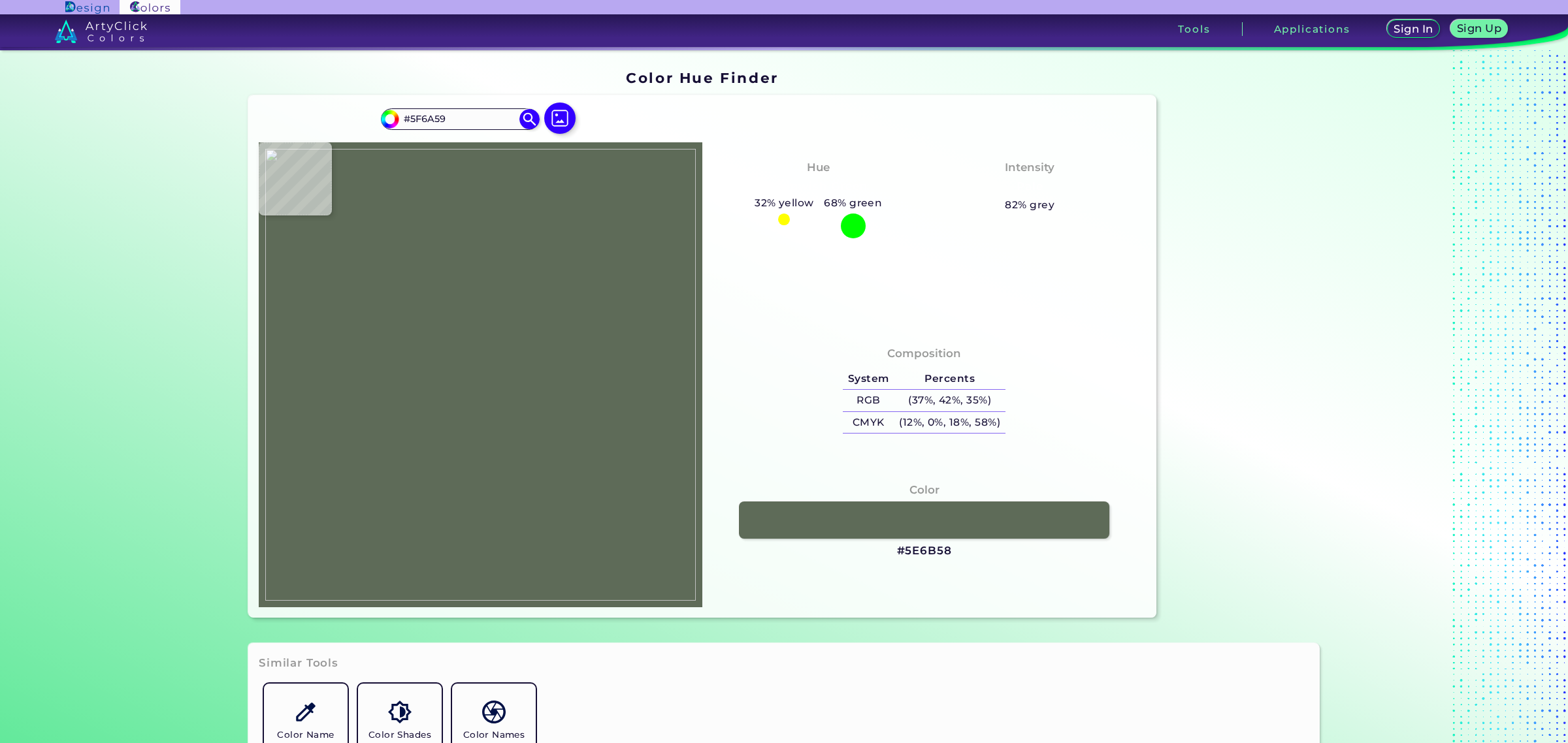
type input "#626E5D"
type input "#5c6957"
type input "#5C6957"
type input "#5d6955"
type input "#5D6955"
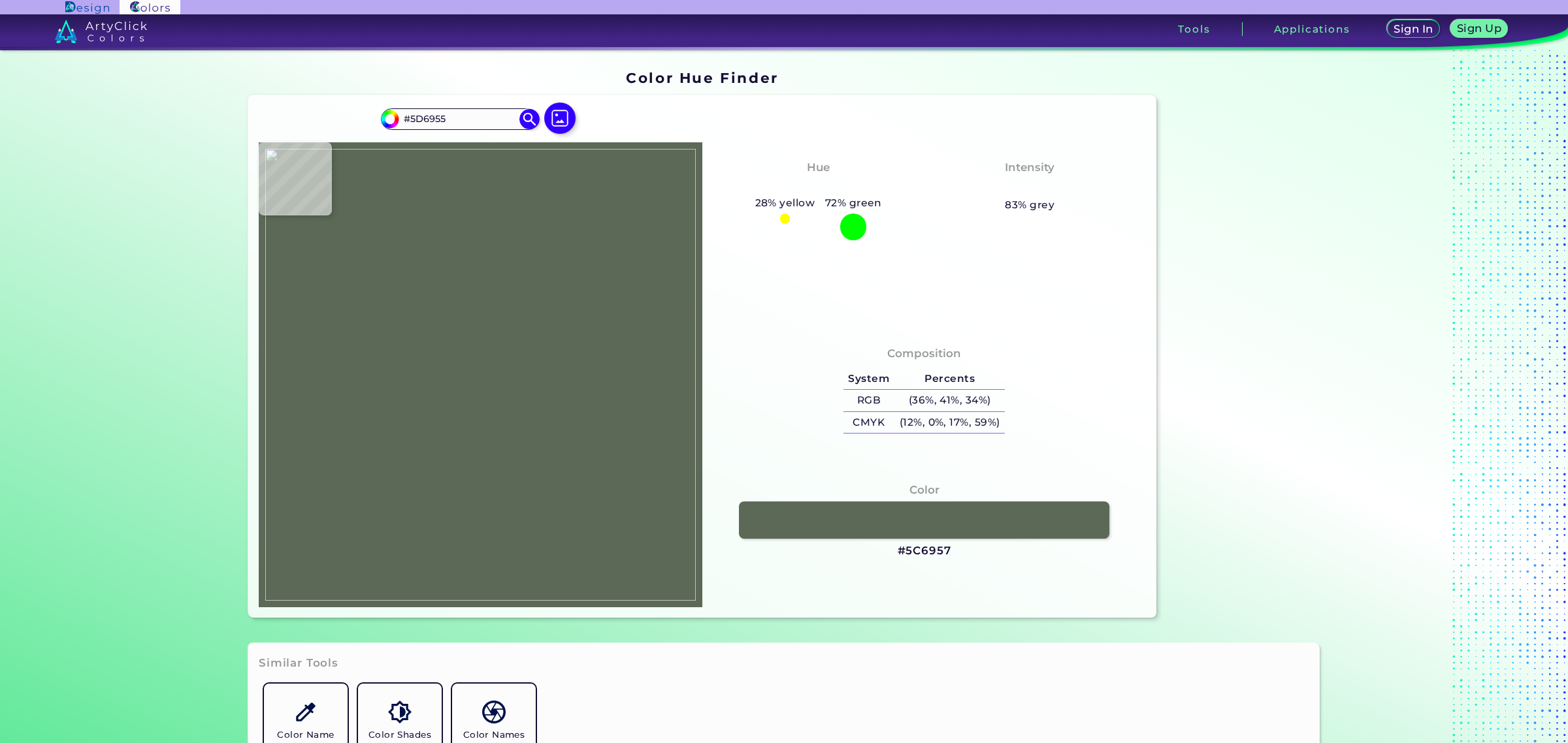
type input "#626d5c"
type input "#626D5C"
type input "#535c4b"
type input "#535C4B"
type input "#606d5b"
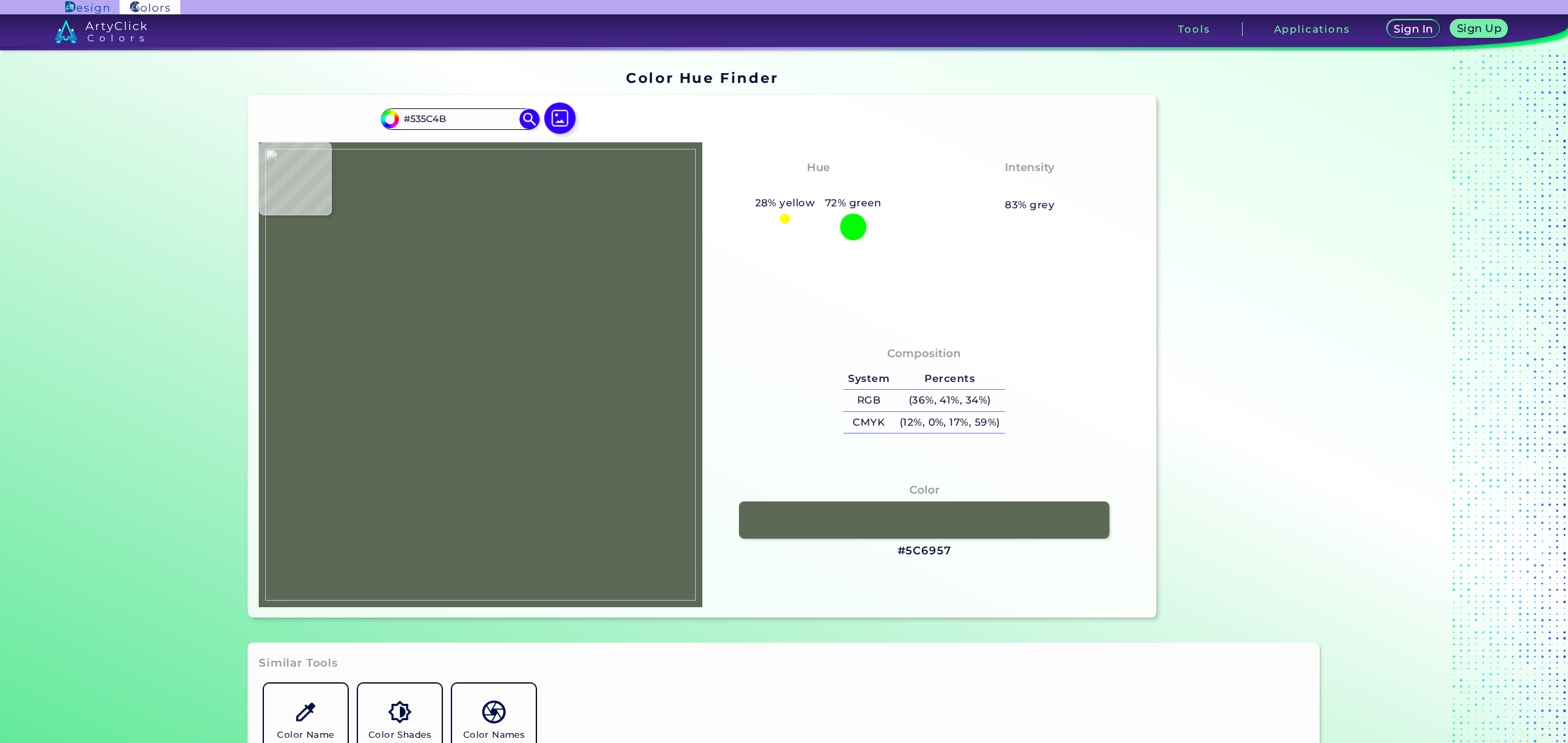
type input "#606D5B"
type input "#5b6856"
type input "#5B6856"
type input "#5d6857"
type input "#5D6857"
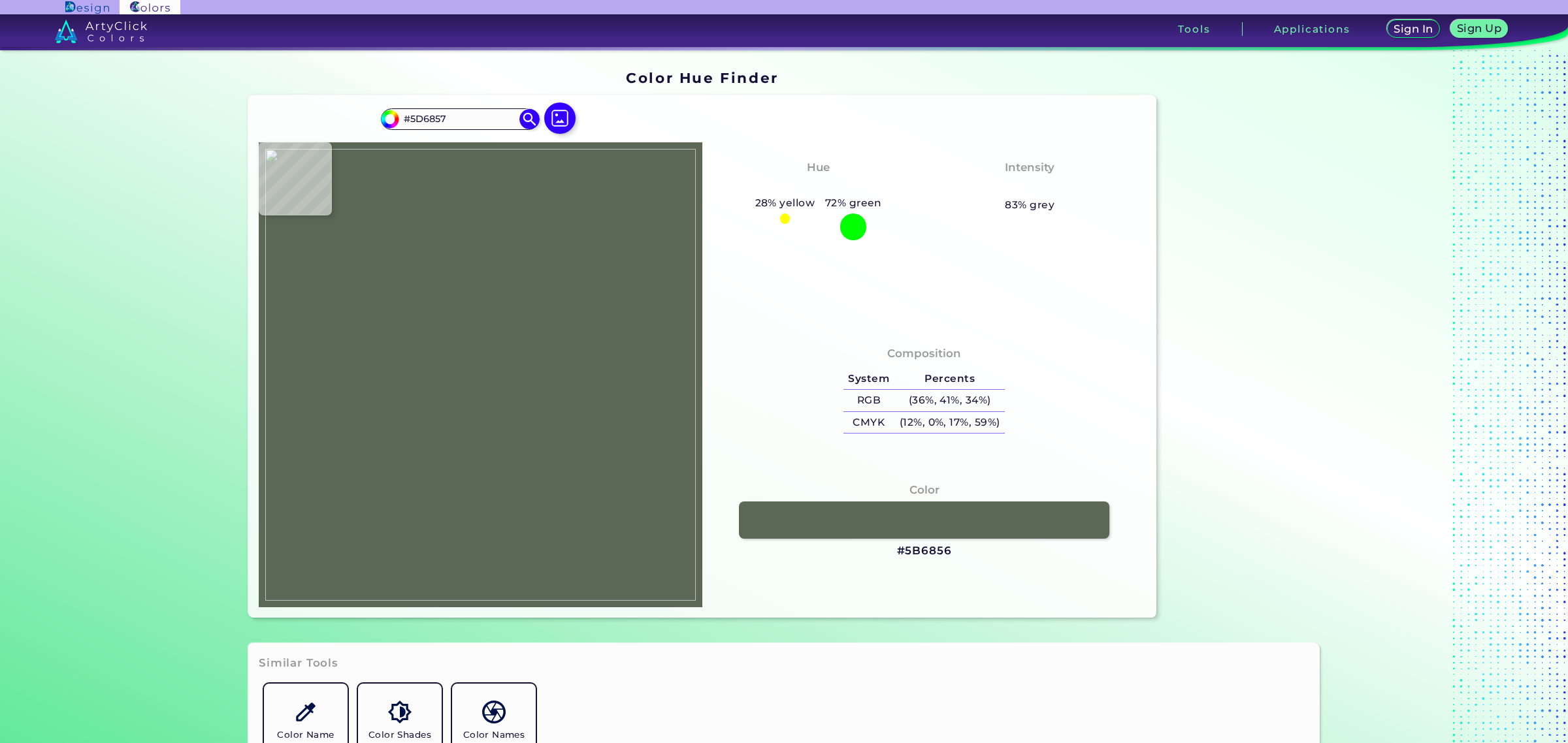
type input "#606b5b"
type input "#606B5B"
type input "#606b5a"
type input "#606B5A"
type input "#667361"
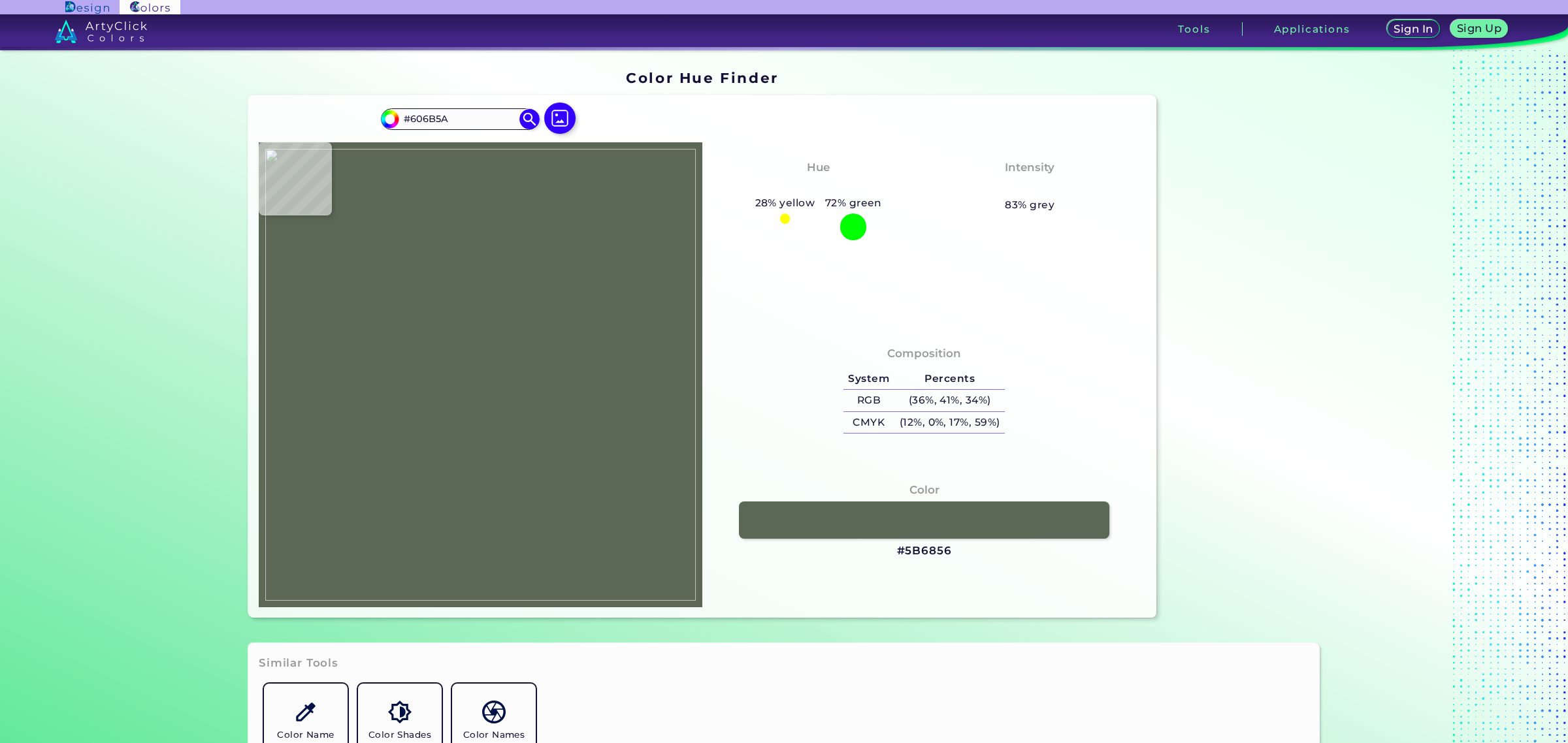
type input "#667361"
type input "#626e5d"
type input "#626E5D"
type input "#606d5b"
type input "#606D5B"
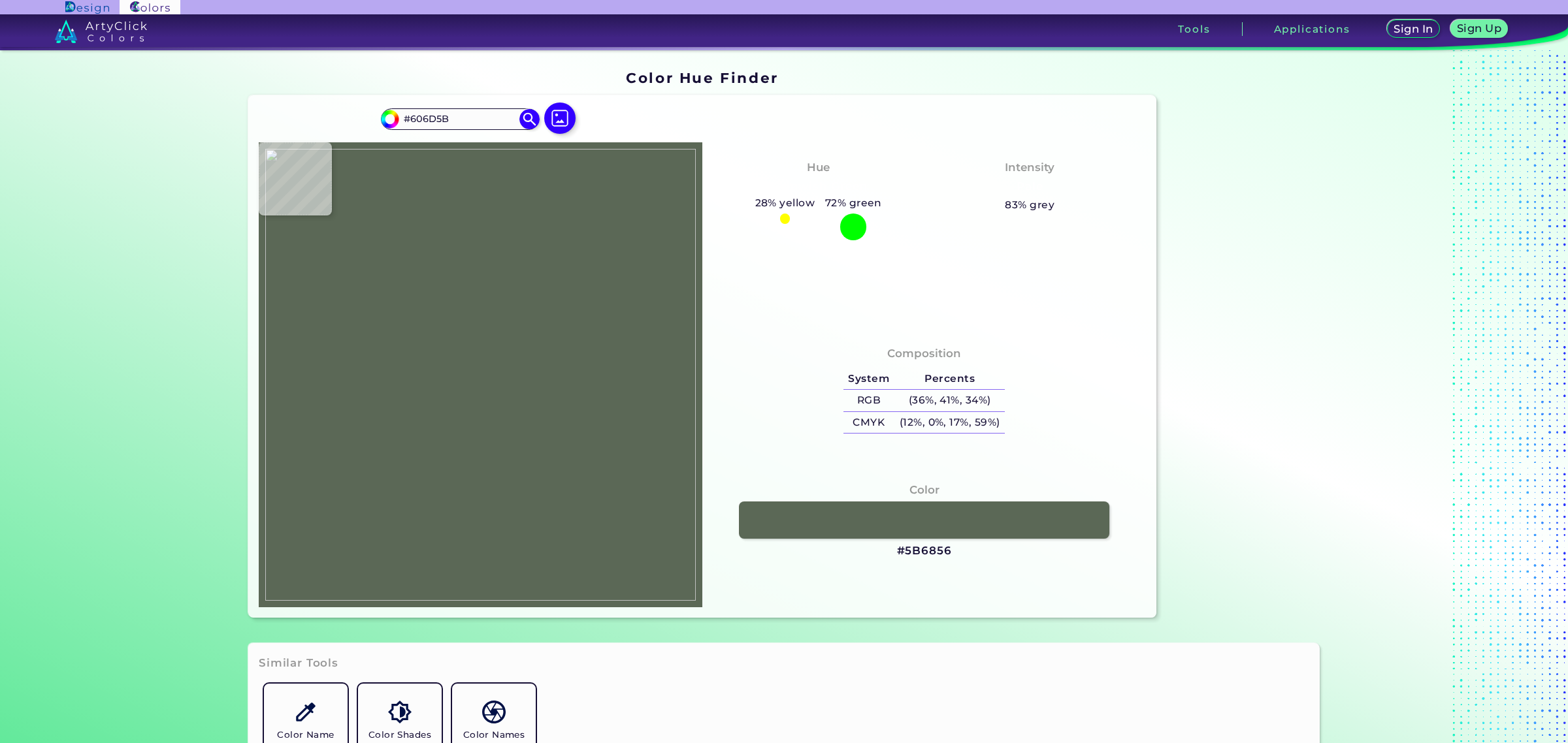
type input "#616d5b"
type input "#616D5B"
type input "#697664"
type input "#5f6b5a"
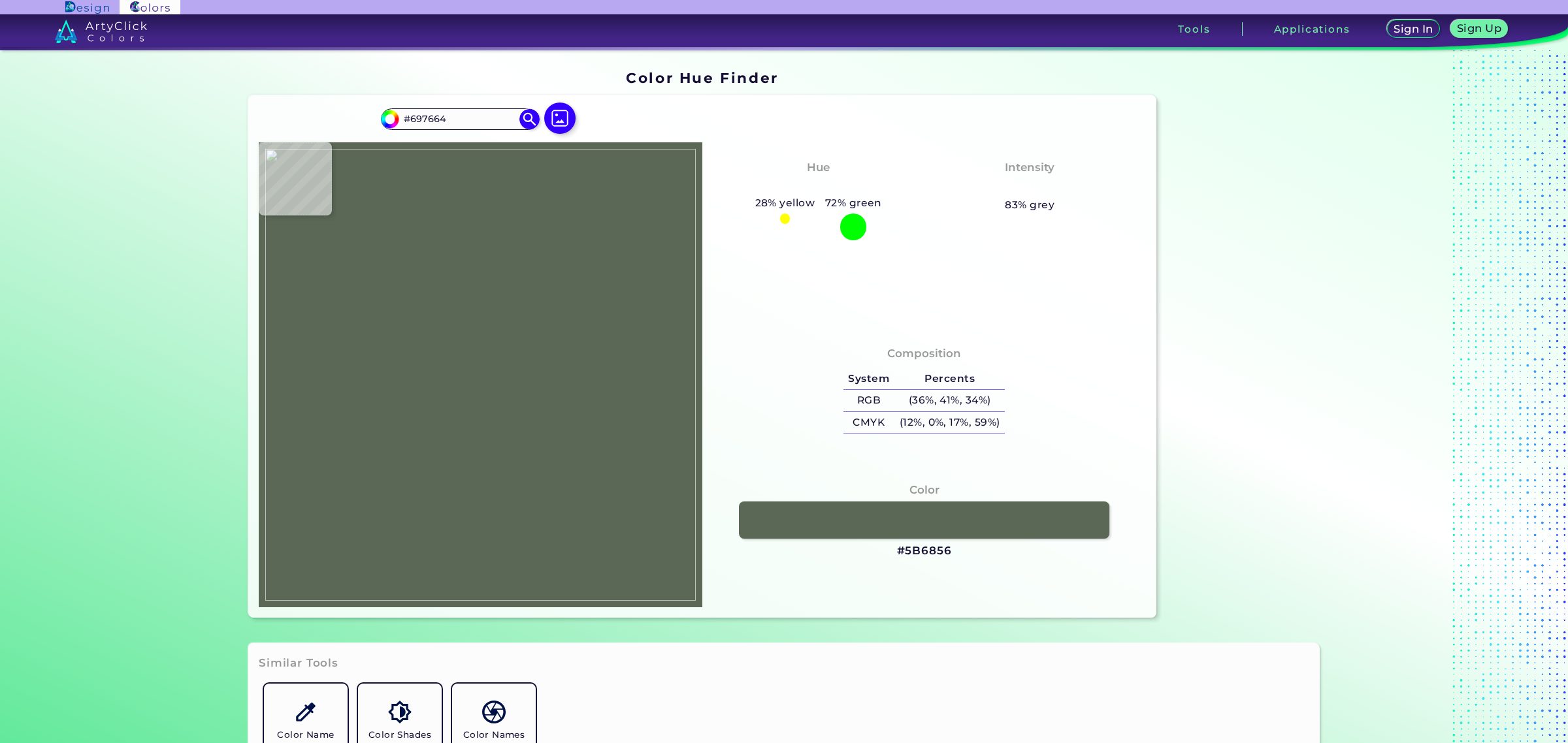
type input "#5F6B5A"
type input "#687362"
type input "#6a7765"
type input "#6A7765"
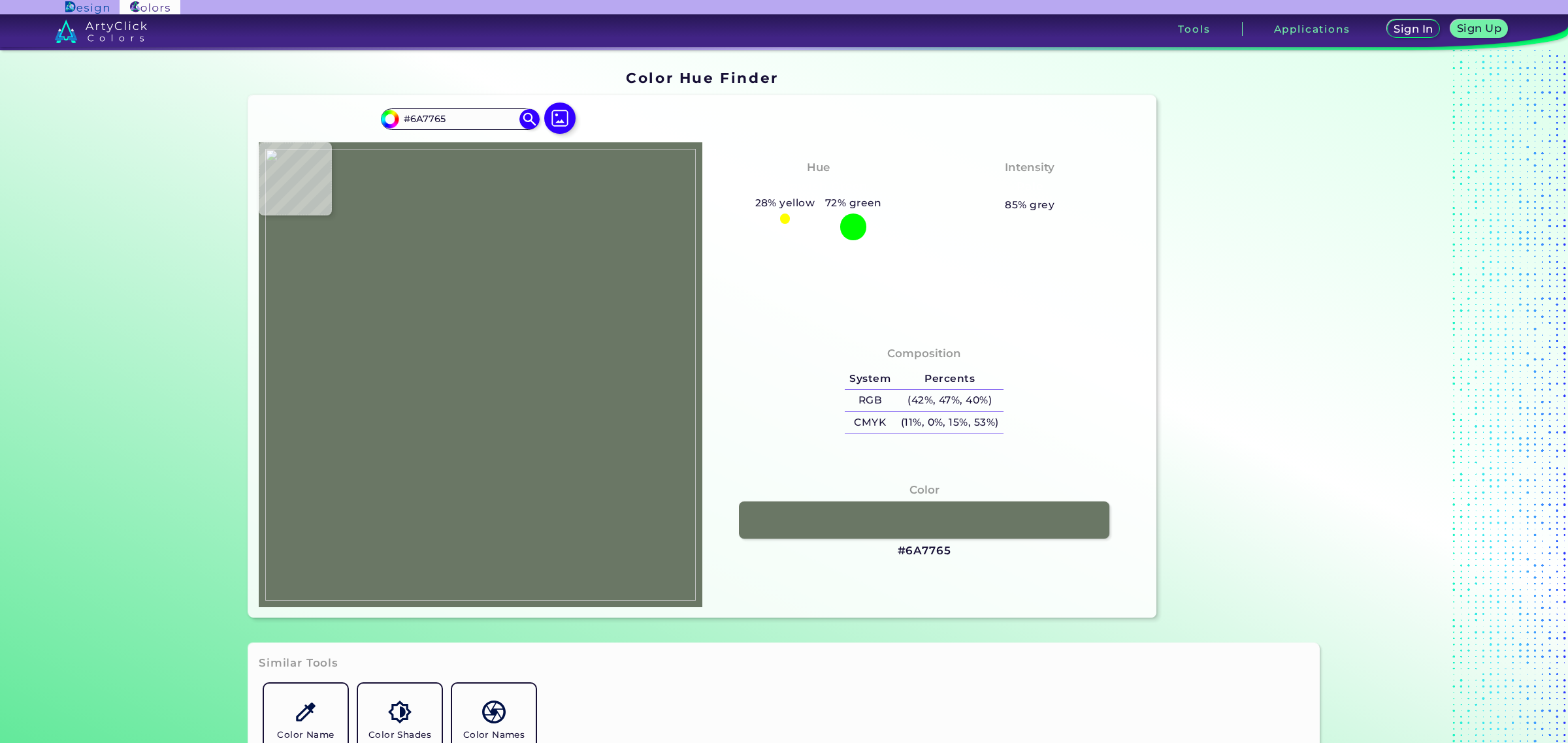
type input "#6c7b68"
type input "#6C7B68"
type input "#646f5e"
type input "#646F5E"
type input "#697464"
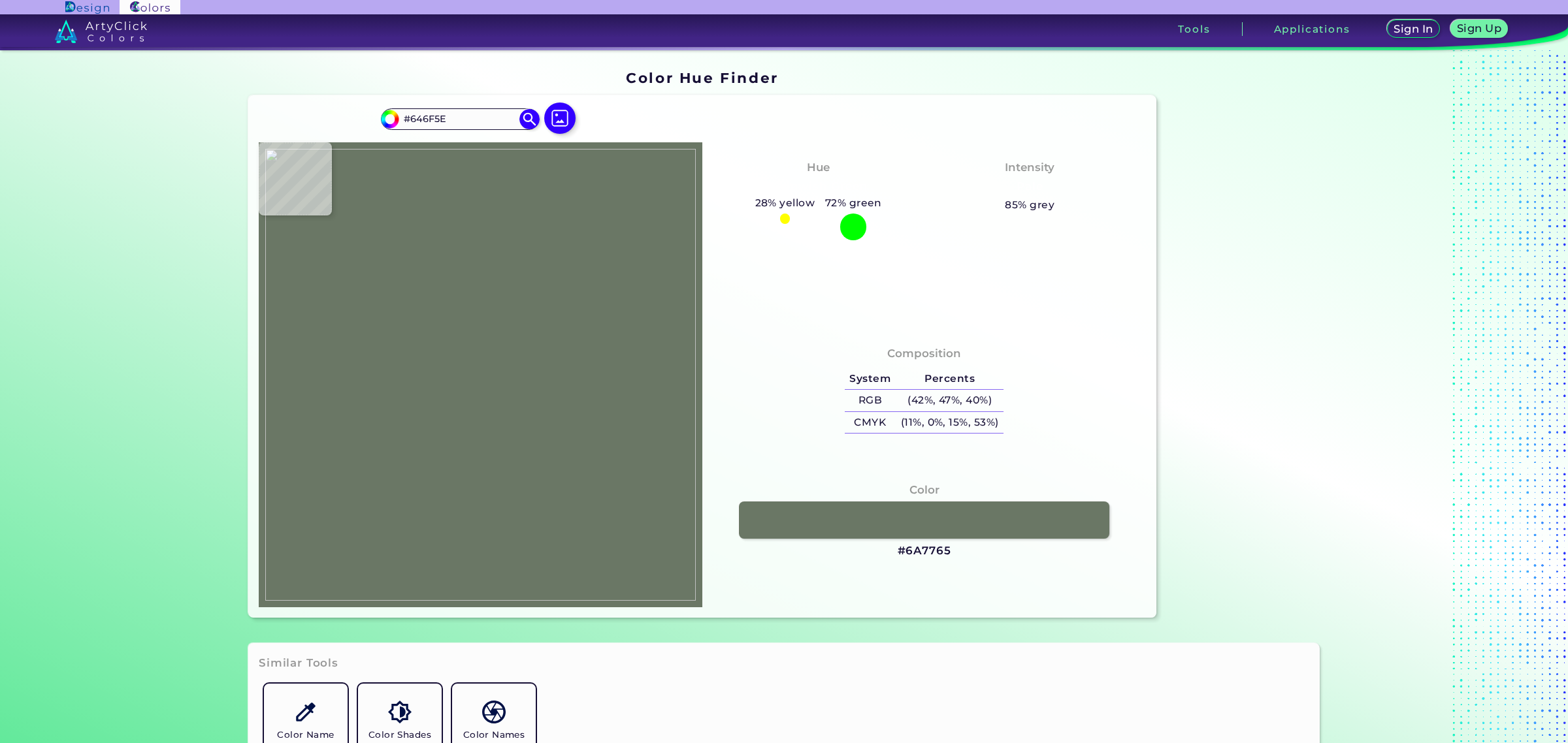
type input "#697464"
type input "#6d7868"
type input "#6D7868"
type input "#687464"
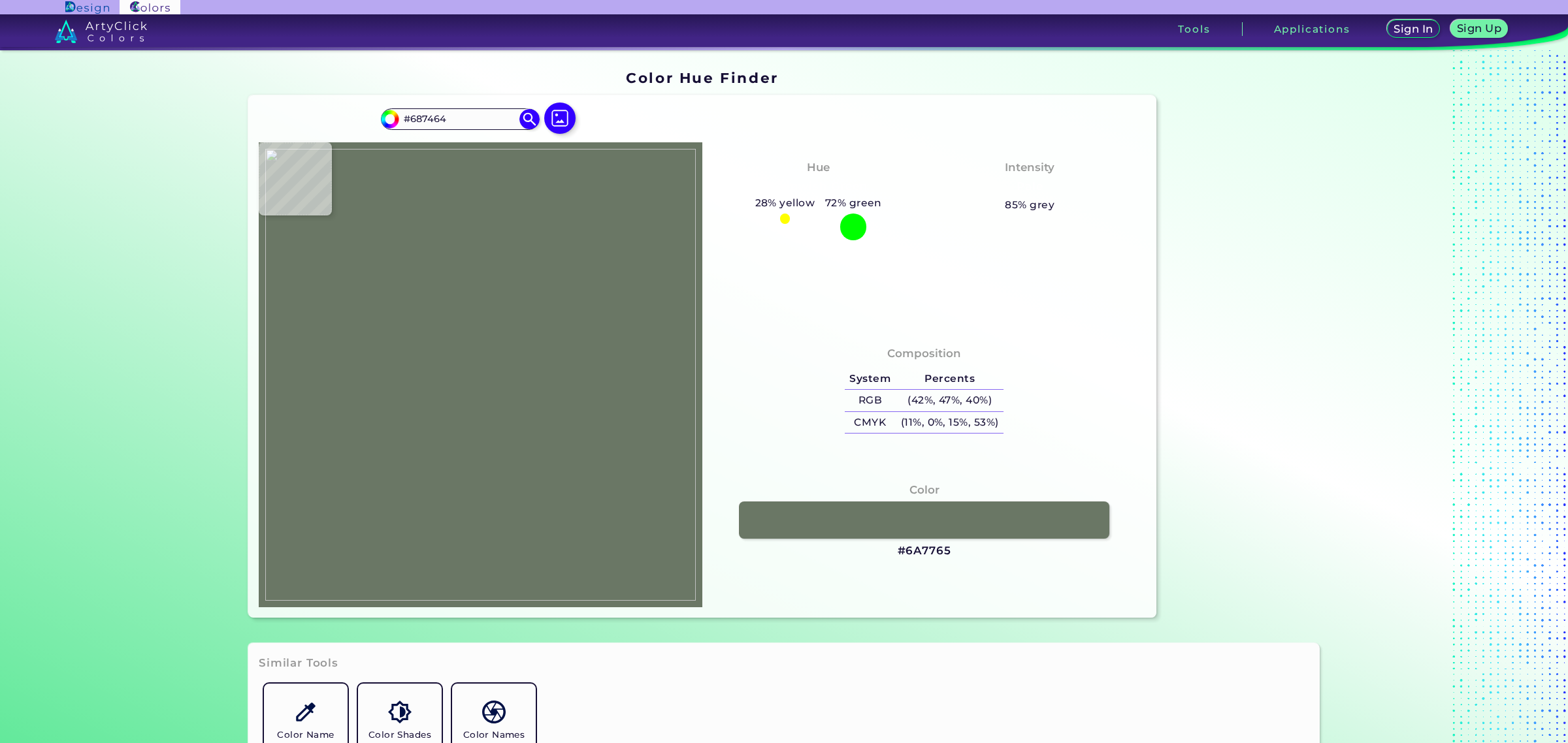
type input "#6a7766"
type input "#6A7766"
type input "#657060"
type input "#646f5f"
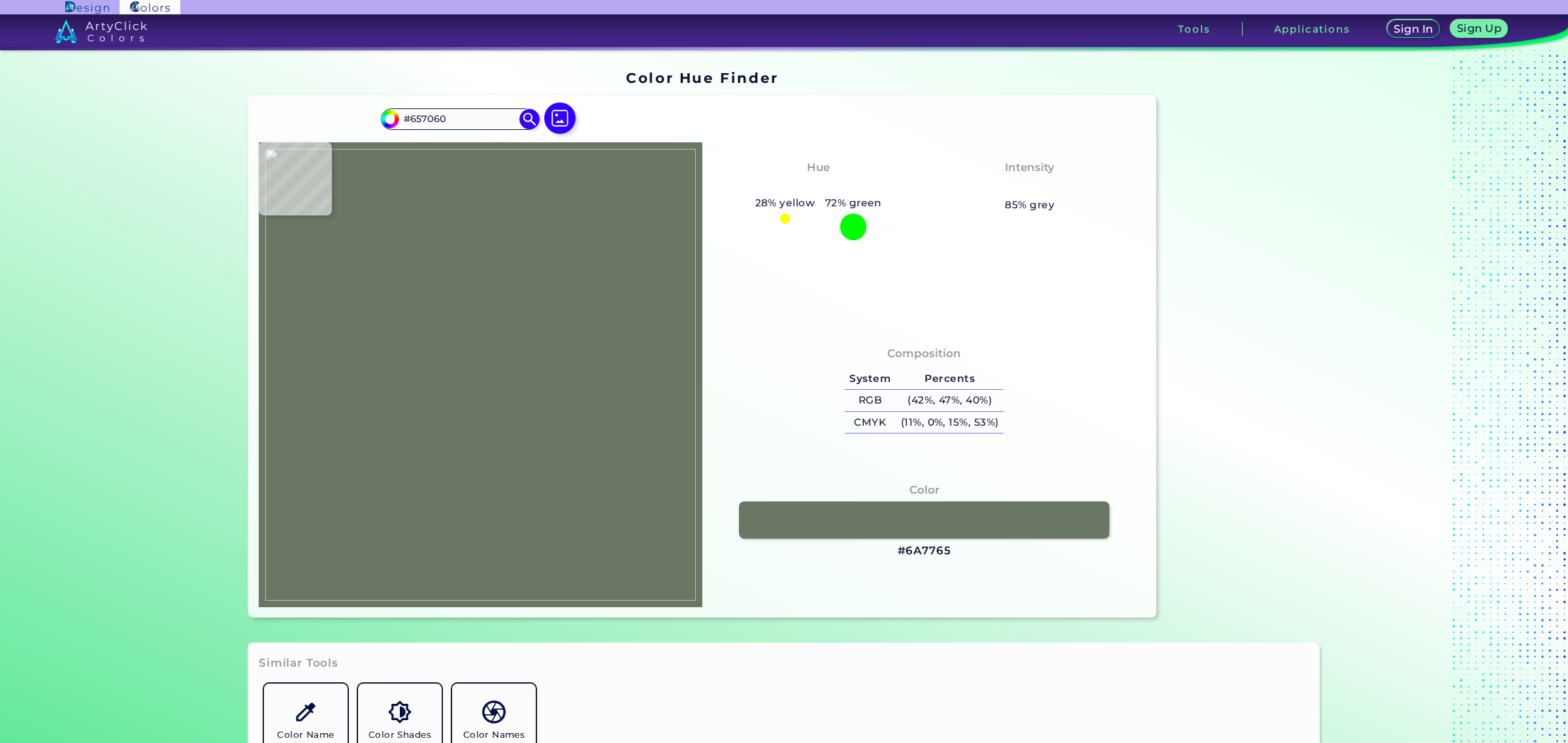
type input "#646F5F"
type input "#6d7867"
type input "#6D7867"
type input "#646f5f"
type input "#646F5F"
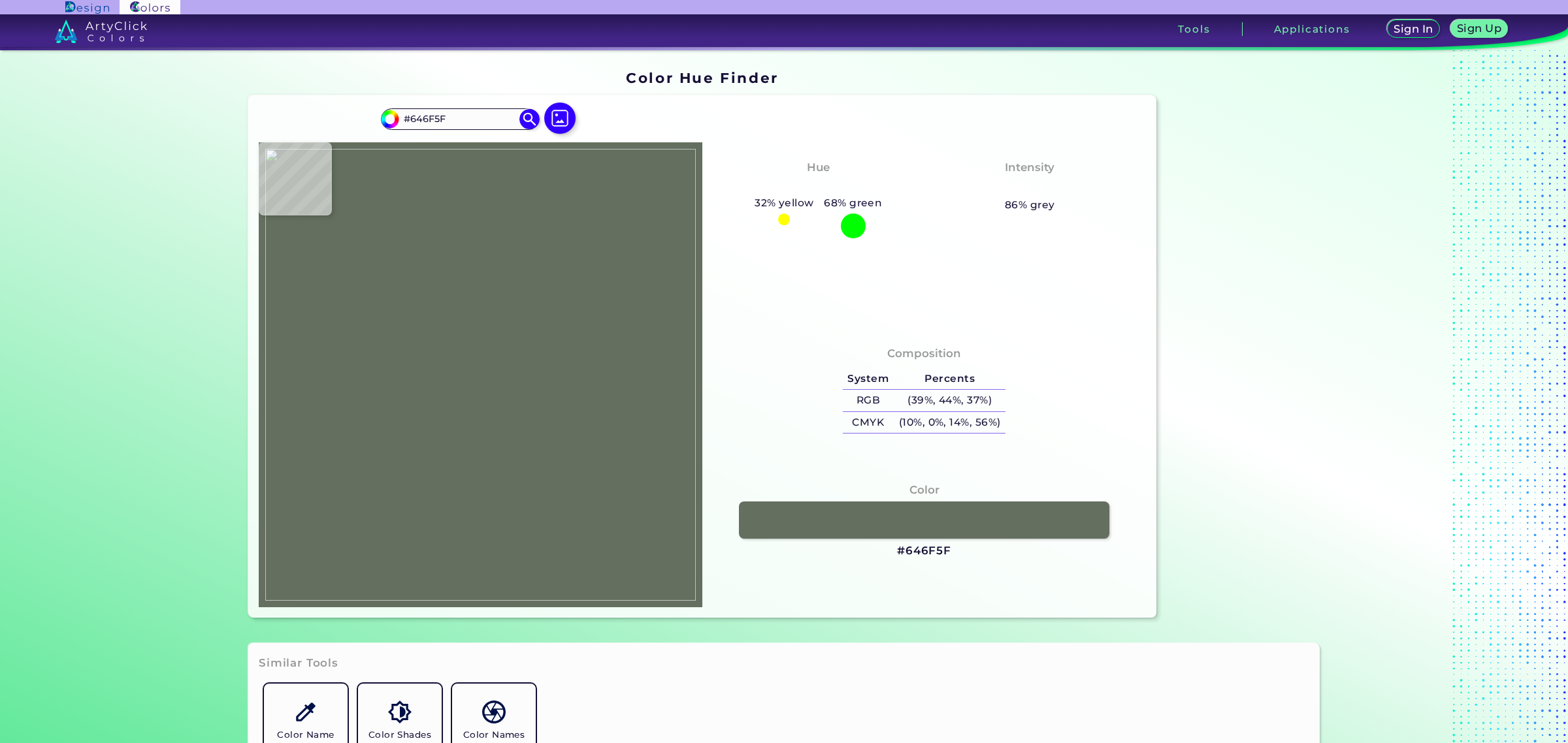
type input "#677060"
type input "#6f7c6a"
type input "#6F7C6A"
type input "#6e7969"
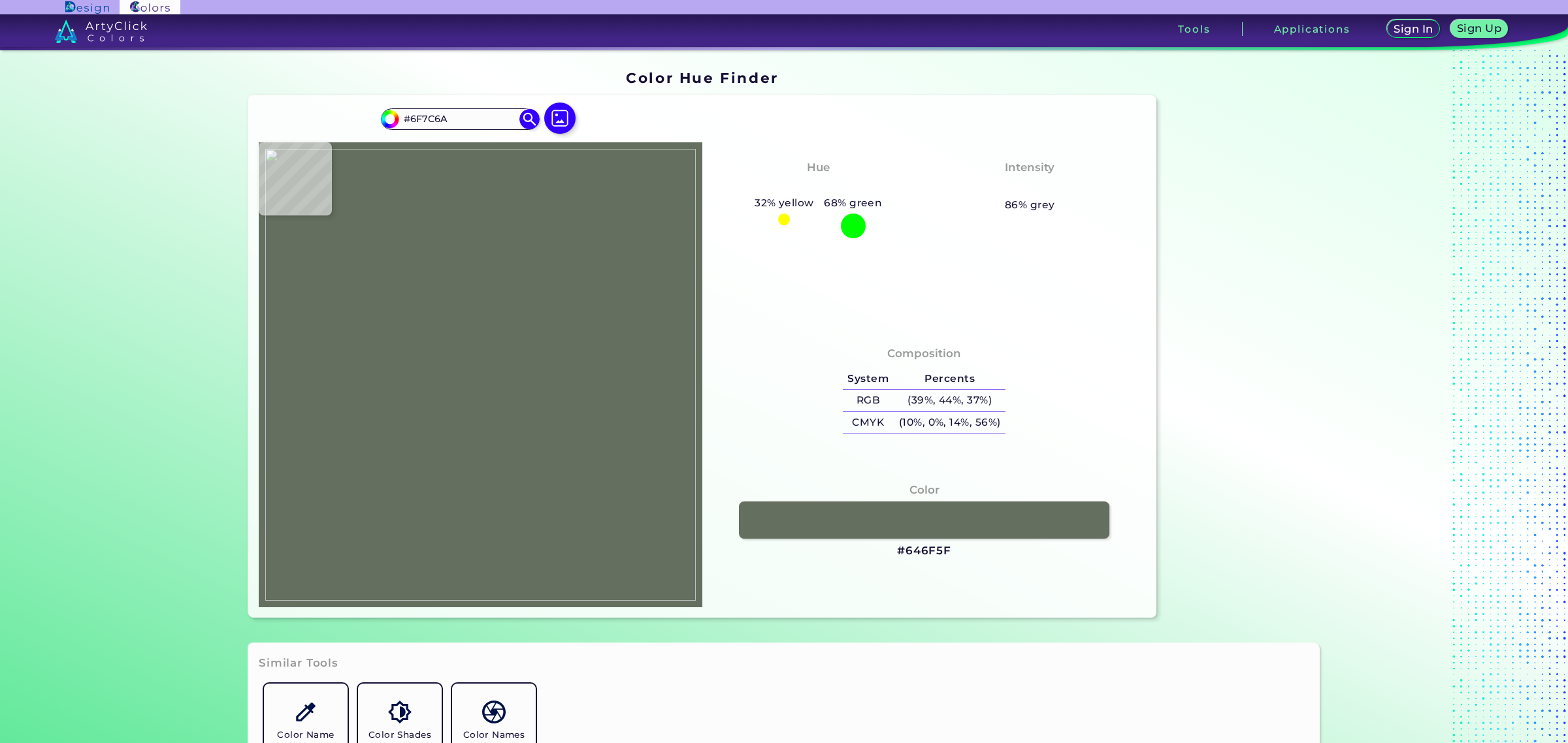
type input "#6E7969"
type input "#677261"
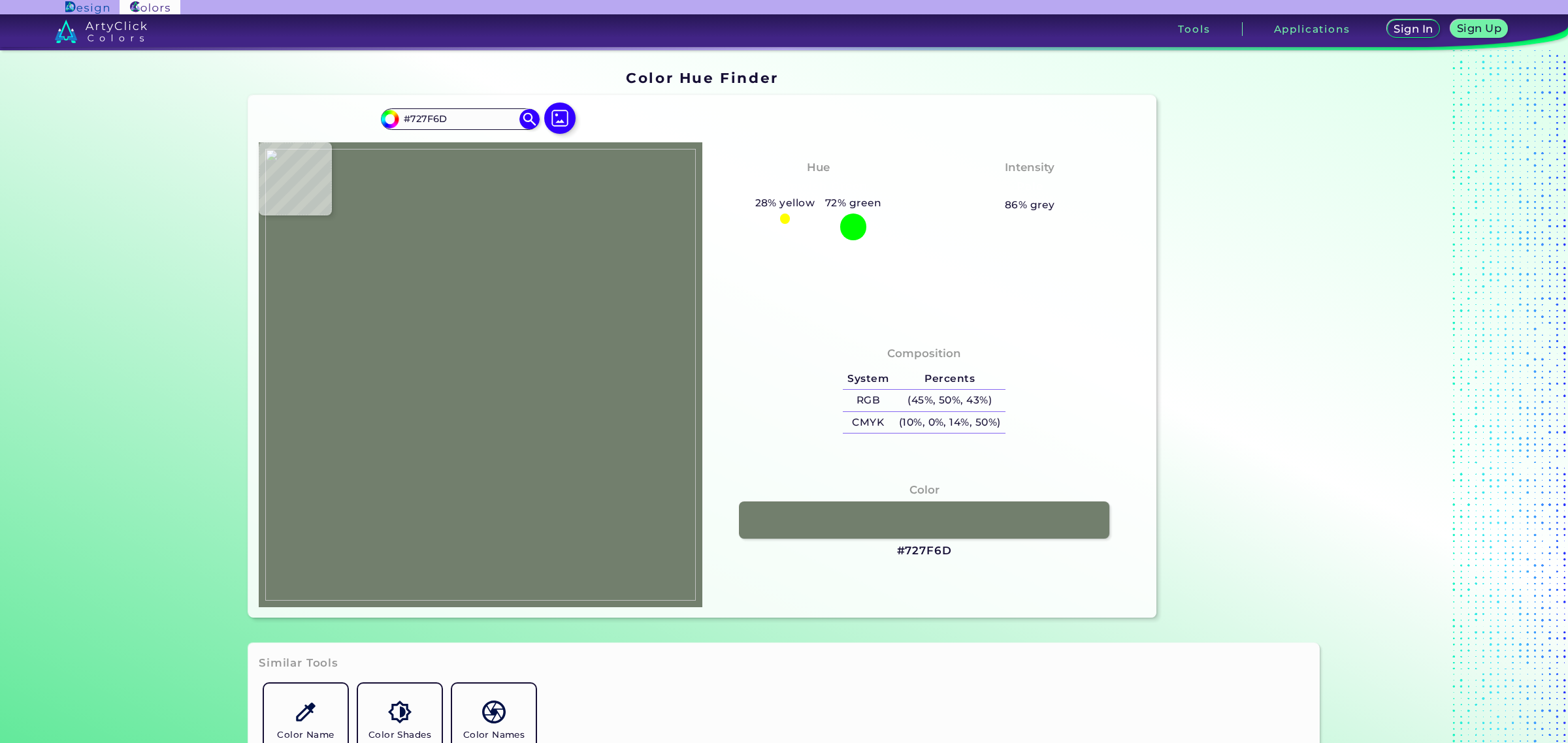
click at [604, 383] on img at bounding box center [480, 375] width 430 height 452
drag, startPoint x: 893, startPoint y: 545, endPoint x: 946, endPoint y: 547, distance: 53.0
click at [946, 547] on div "Color #727F6D" at bounding box center [924, 520] width 423 height 90
copy h3 "#727F6D"
